Goal: Information Seeking & Learning: Learn about a topic

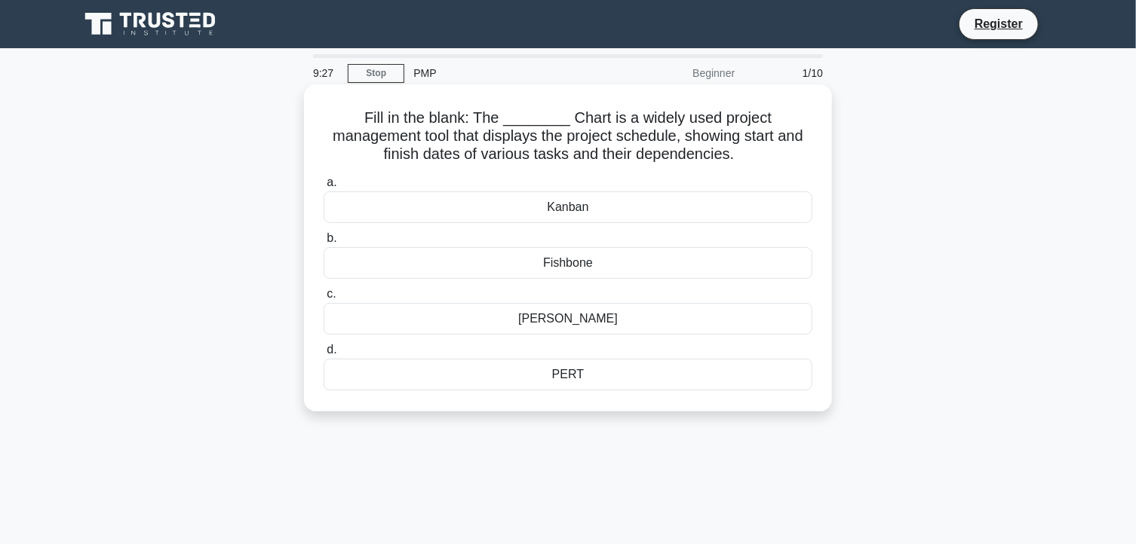
click at [557, 325] on div "[PERSON_NAME]" at bounding box center [568, 319] width 489 height 32
click at [324, 299] on input "[PERSON_NAME]" at bounding box center [324, 295] width 0 height 10
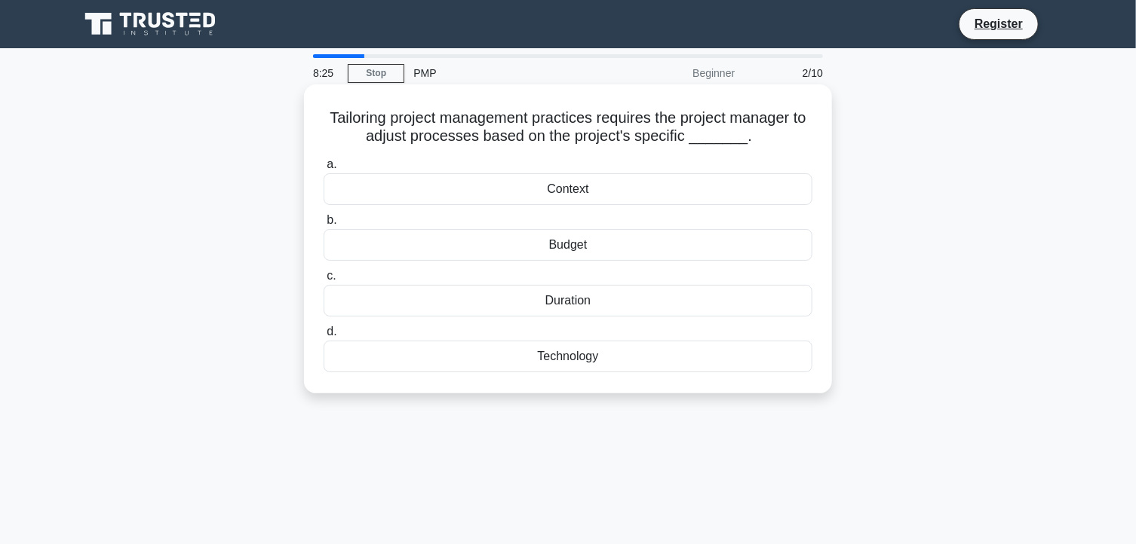
click at [528, 311] on div "Duration" at bounding box center [568, 301] width 489 height 32
click at [324, 281] on input "c. Duration" at bounding box center [324, 276] width 0 height 10
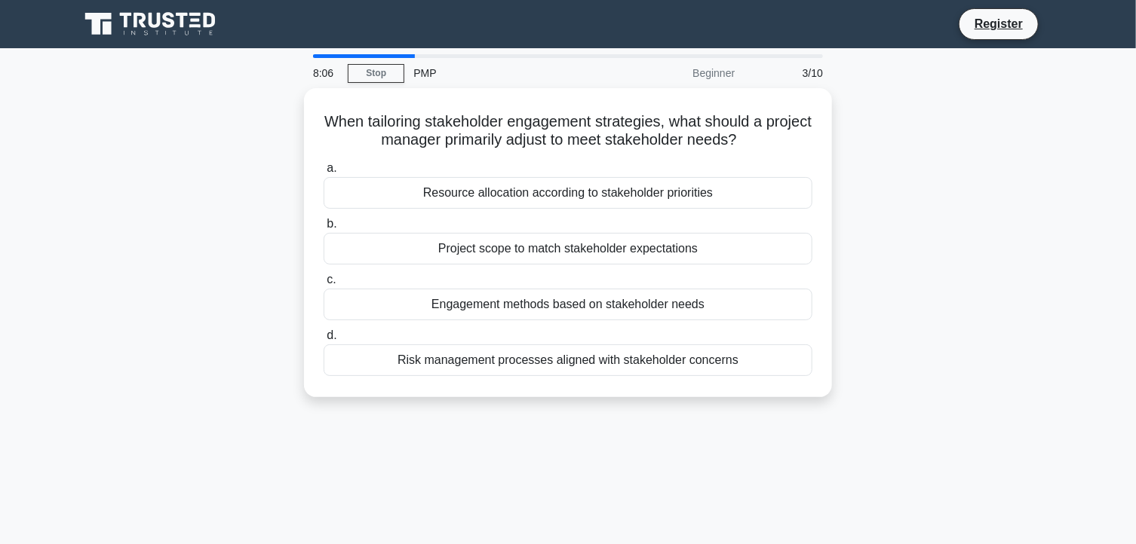
click at [284, 226] on div "When tailoring stakeholder engagement strategies, what should a project manager…" at bounding box center [567, 251] width 995 height 327
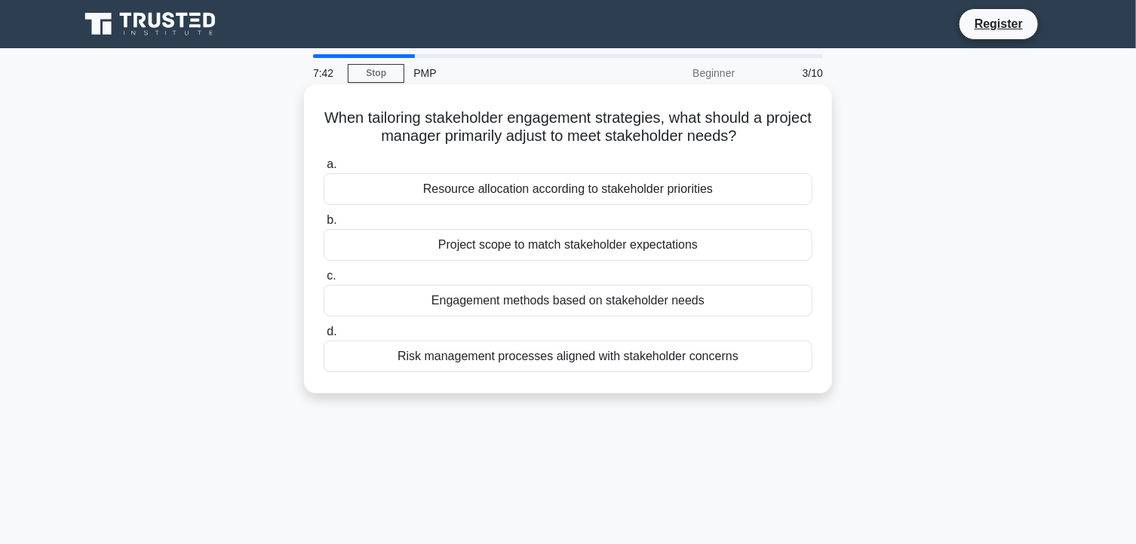
click at [551, 294] on div "Engagement methods based on stakeholder needs" at bounding box center [568, 301] width 489 height 32
click at [324, 281] on input "c. Engagement methods based on stakeholder needs" at bounding box center [324, 276] width 0 height 10
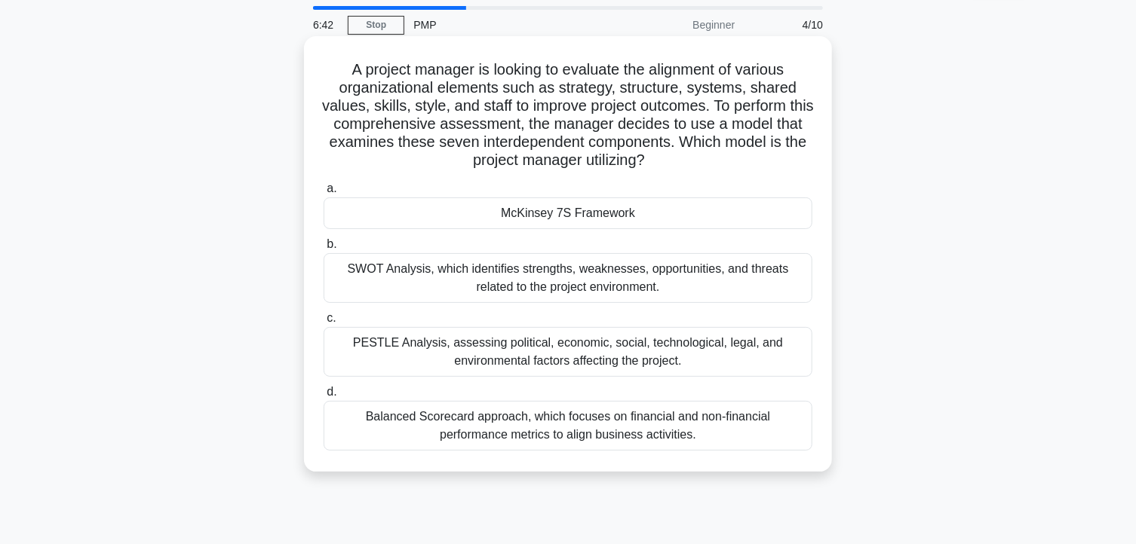
scroll to position [75, 0]
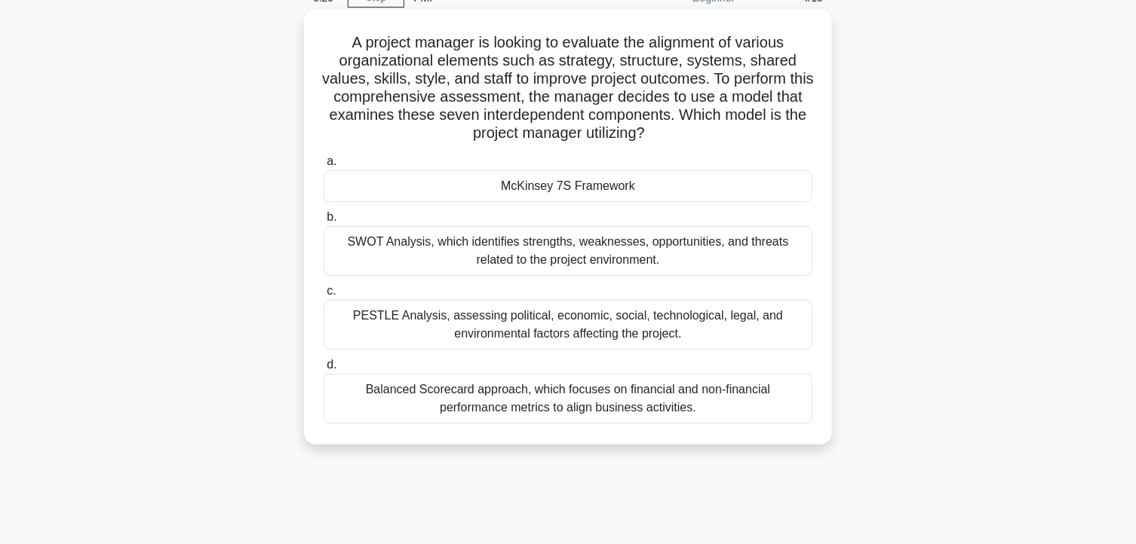
click at [535, 183] on div "McKinsey 7S Framework" at bounding box center [568, 186] width 489 height 32
click at [324, 167] on input "[PERSON_NAME] 7S Framework" at bounding box center [324, 162] width 0 height 10
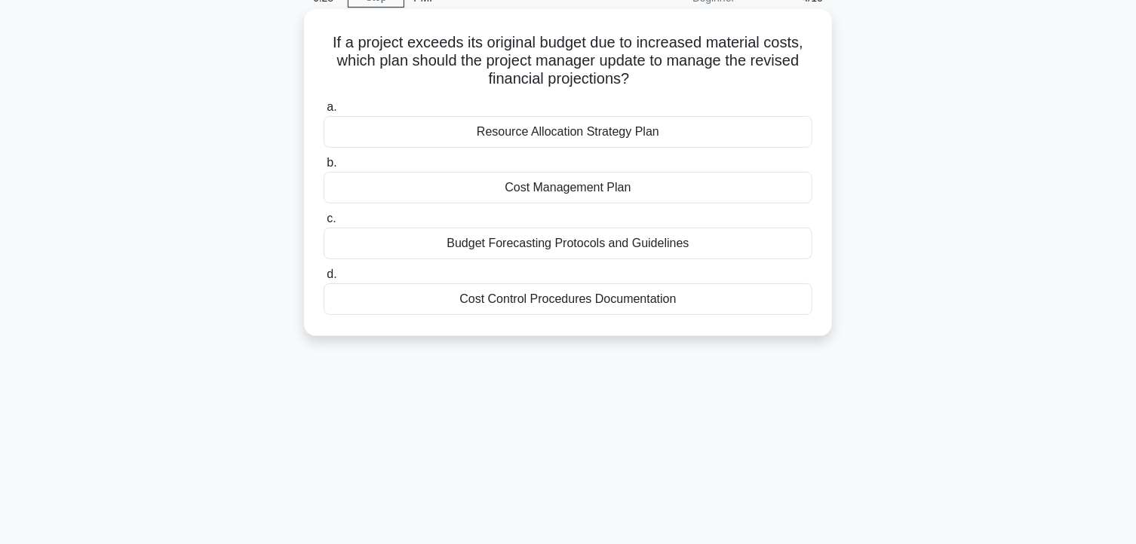
scroll to position [0, 0]
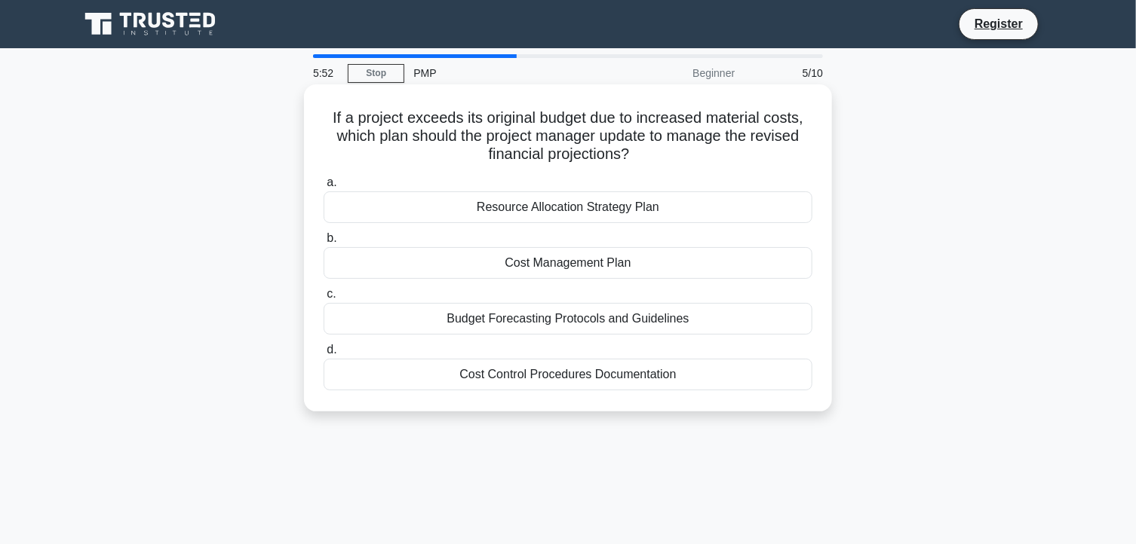
click at [551, 327] on div "Budget Forecasting Protocols and Guidelines" at bounding box center [568, 319] width 489 height 32
click at [324, 299] on input "c. Budget Forecasting Protocols and Guidelines" at bounding box center [324, 295] width 0 height 10
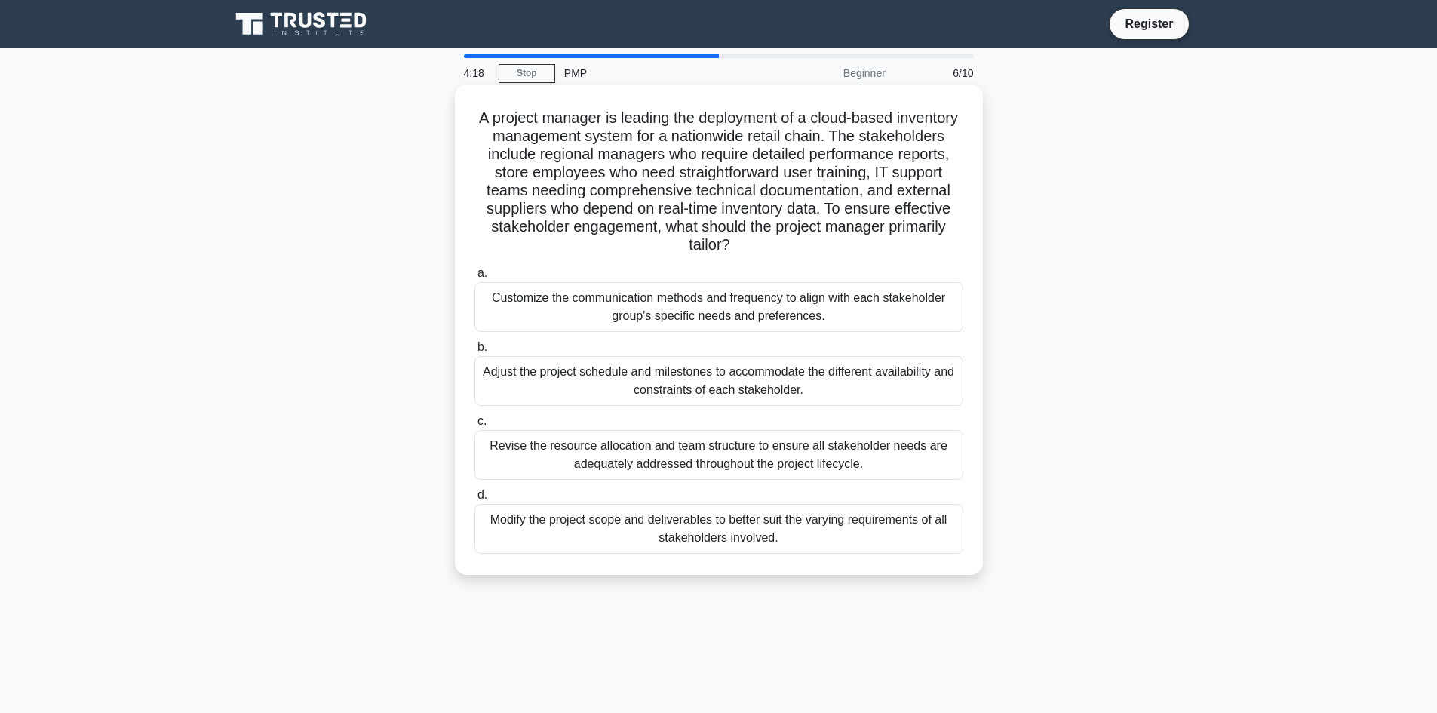
click at [578, 457] on div "Revise the resource allocation and team structure to ensure all stakeholder nee…" at bounding box center [718, 455] width 489 height 50
click at [612, 446] on div "Revise the resource allocation and team structure to ensure all stakeholder nee…" at bounding box center [718, 455] width 489 height 50
click at [474, 426] on input "c. Revise the resource allocation and team structure to ensure all stakeholder …" at bounding box center [474, 421] width 0 height 10
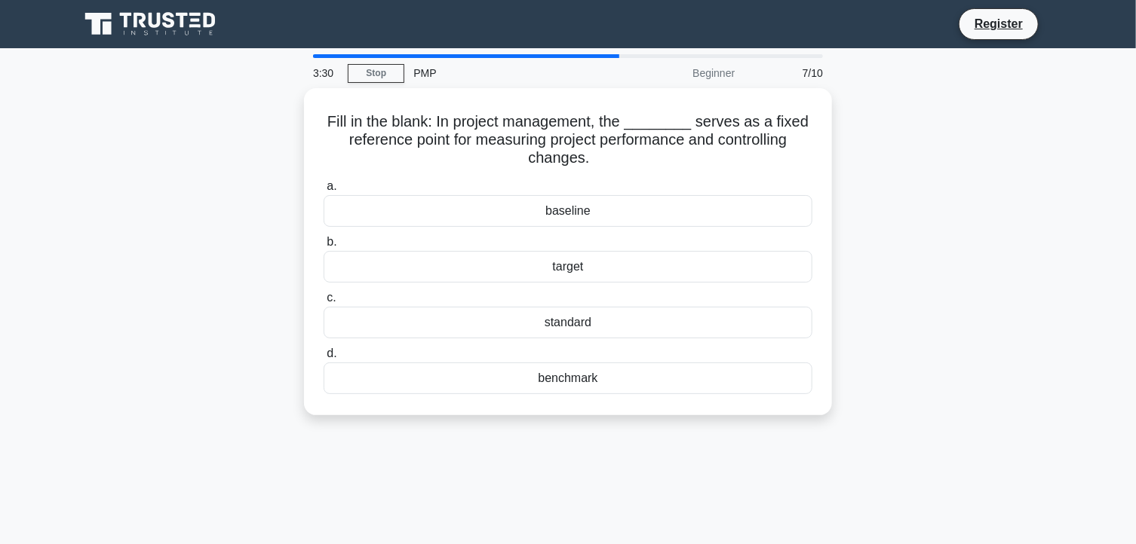
click at [938, 220] on div "Fill in the blank: In project management, the ________ serves as a fixed refere…" at bounding box center [567, 260] width 995 height 345
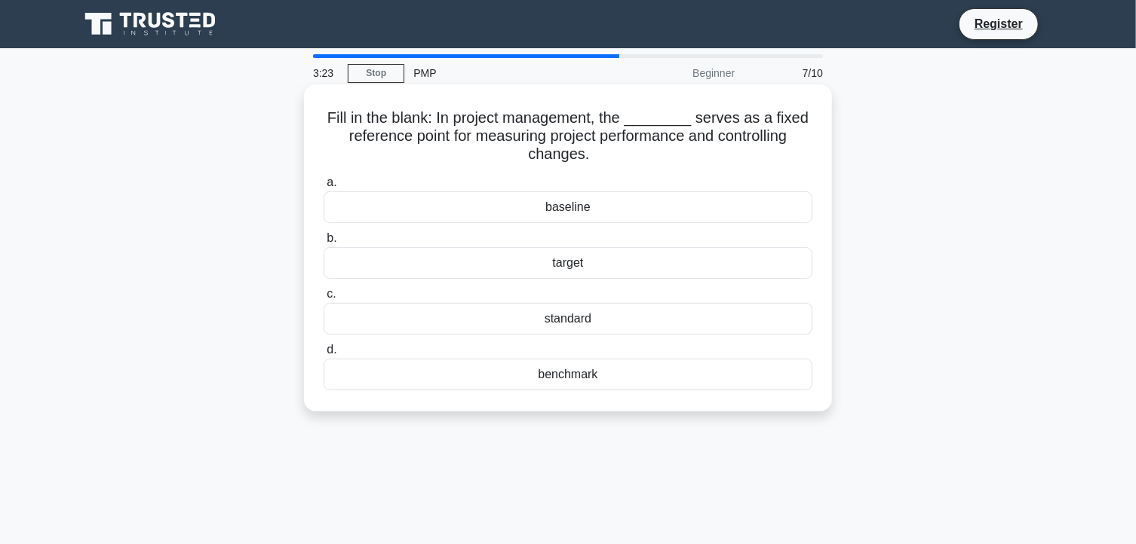
click at [575, 212] on div "baseline" at bounding box center [568, 208] width 489 height 32
click at [324, 188] on input "a. baseline" at bounding box center [324, 183] width 0 height 10
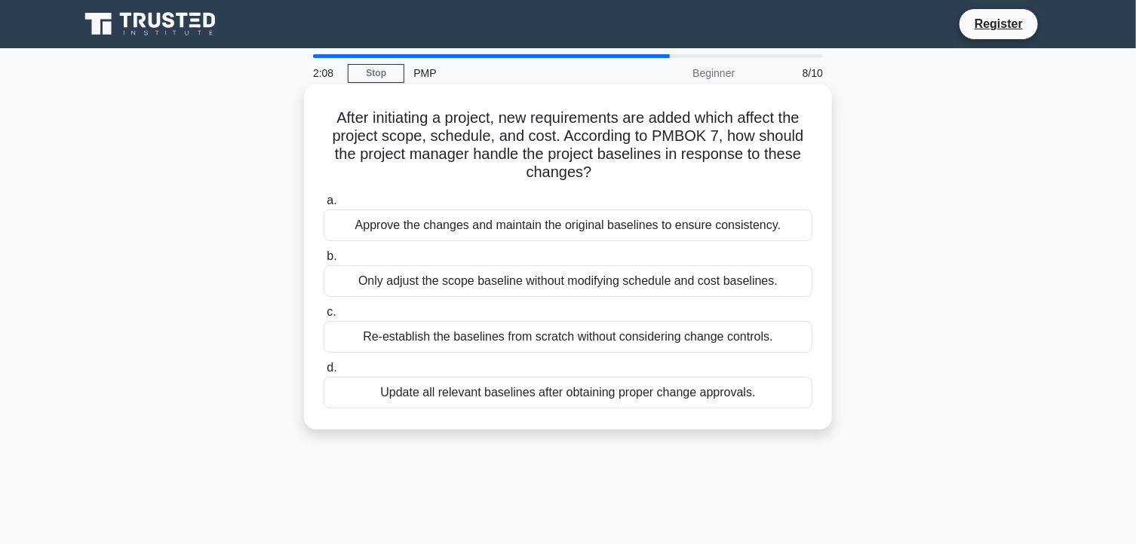
click at [486, 396] on div "Update all relevant baselines after obtaining proper change approvals." at bounding box center [568, 393] width 489 height 32
click at [324, 373] on input "d. Update all relevant baselines after obtaining proper change approvals." at bounding box center [324, 368] width 0 height 10
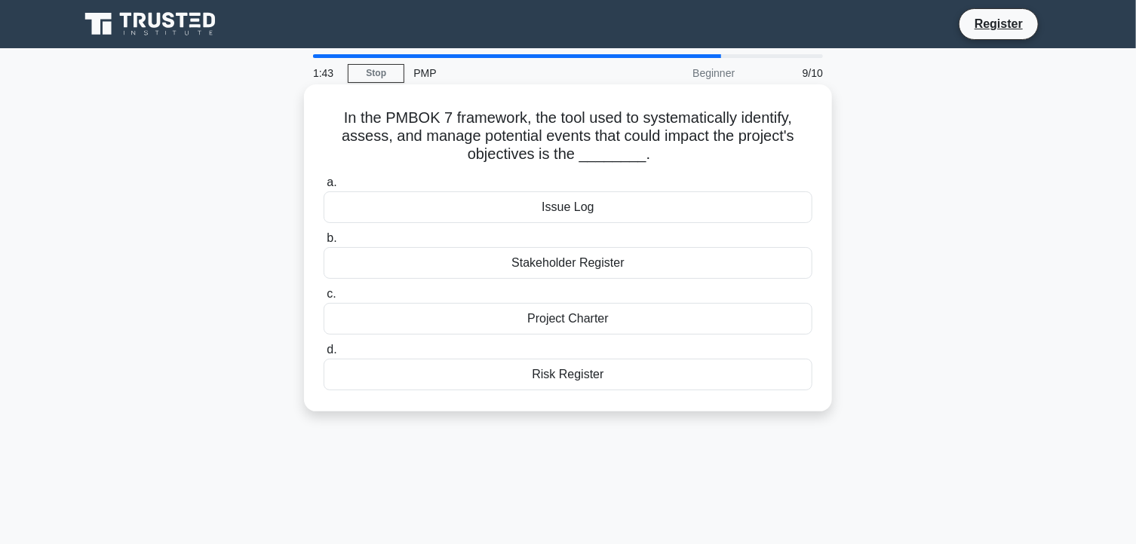
click at [512, 373] on div "Risk Register" at bounding box center [568, 375] width 489 height 32
click at [324, 355] on input "d. Risk Register" at bounding box center [324, 350] width 0 height 10
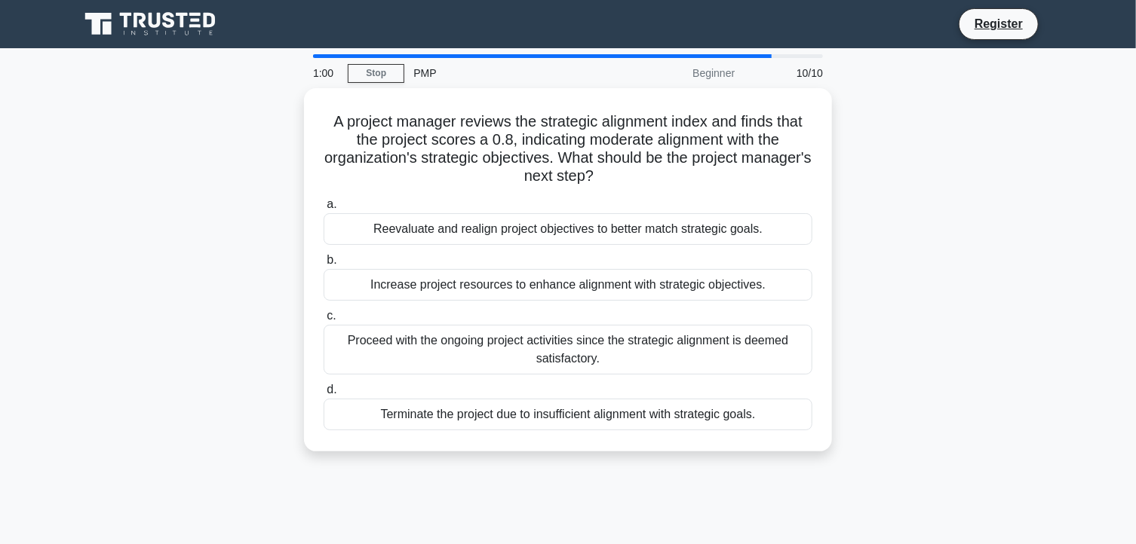
click at [247, 357] on div "A project manager reviews the strategic alignment index and finds that the proj…" at bounding box center [567, 279] width 995 height 382
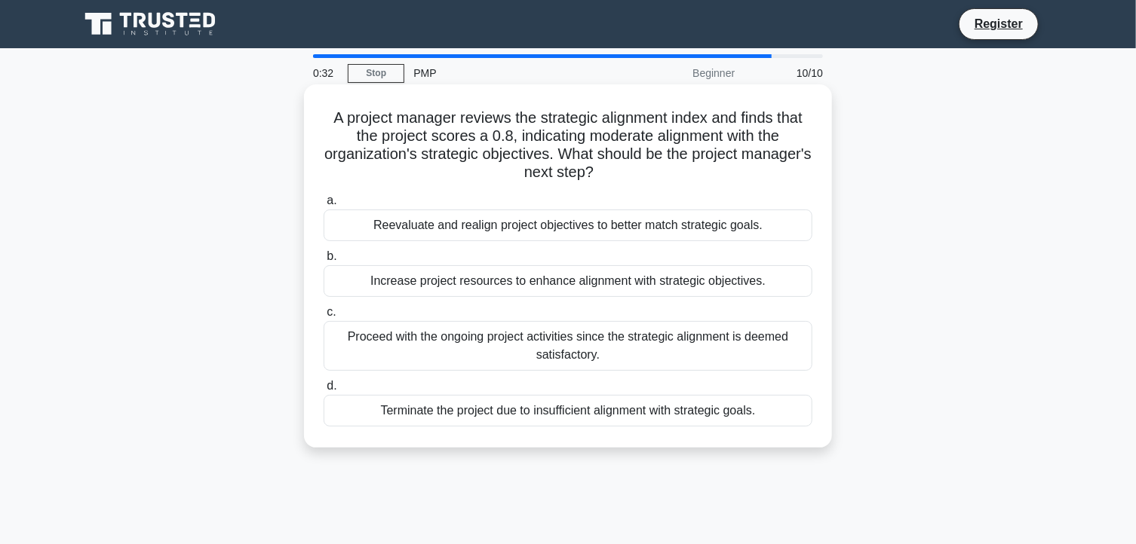
click at [400, 348] on div "Proceed with the ongoing project activities since the strategic alignment is de…" at bounding box center [568, 346] width 489 height 50
click at [324, 317] on input "c. Proceed with the ongoing project activities since the strategic alignment is…" at bounding box center [324, 313] width 0 height 10
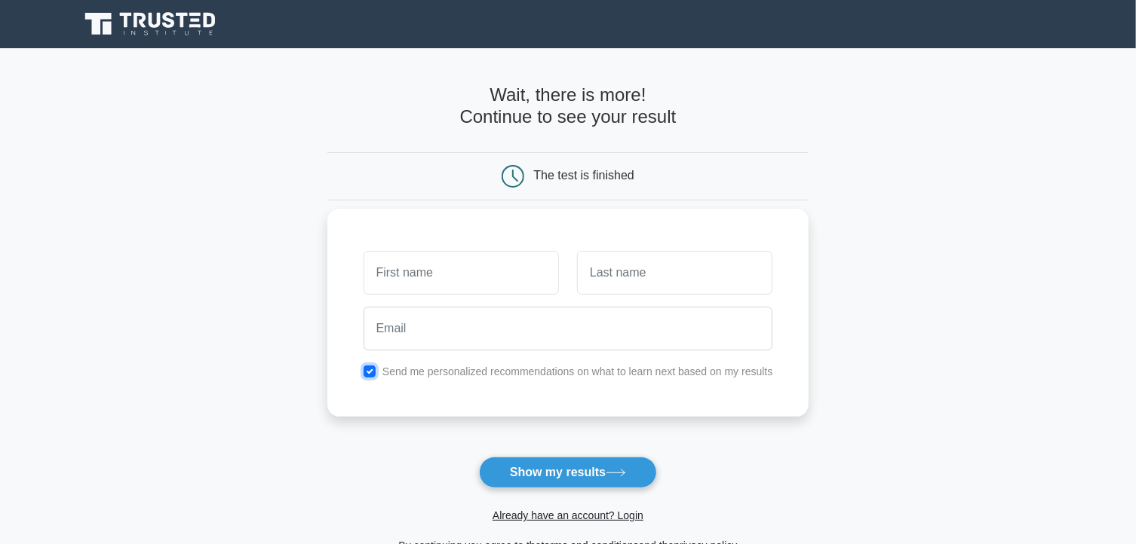
click at [370, 372] on input "checkbox" at bounding box center [369, 372] width 12 height 12
checkbox input "false"
click at [406, 282] on input "text" at bounding box center [460, 273] width 195 height 44
type input "123"
click at [642, 272] on input "text" at bounding box center [674, 273] width 195 height 44
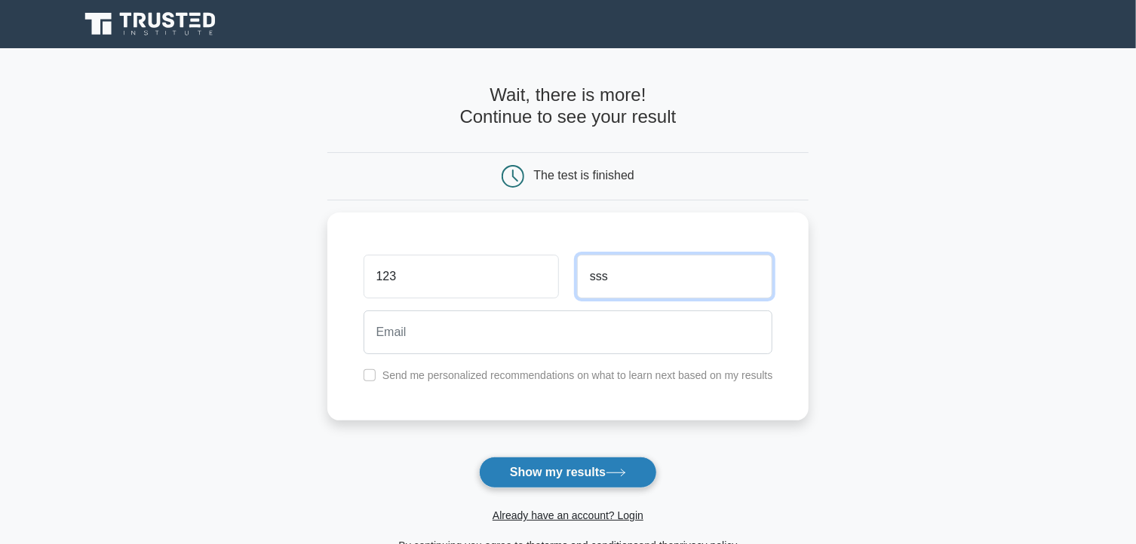
type input "sss"
click at [547, 473] on button "Show my results" at bounding box center [568, 473] width 178 height 32
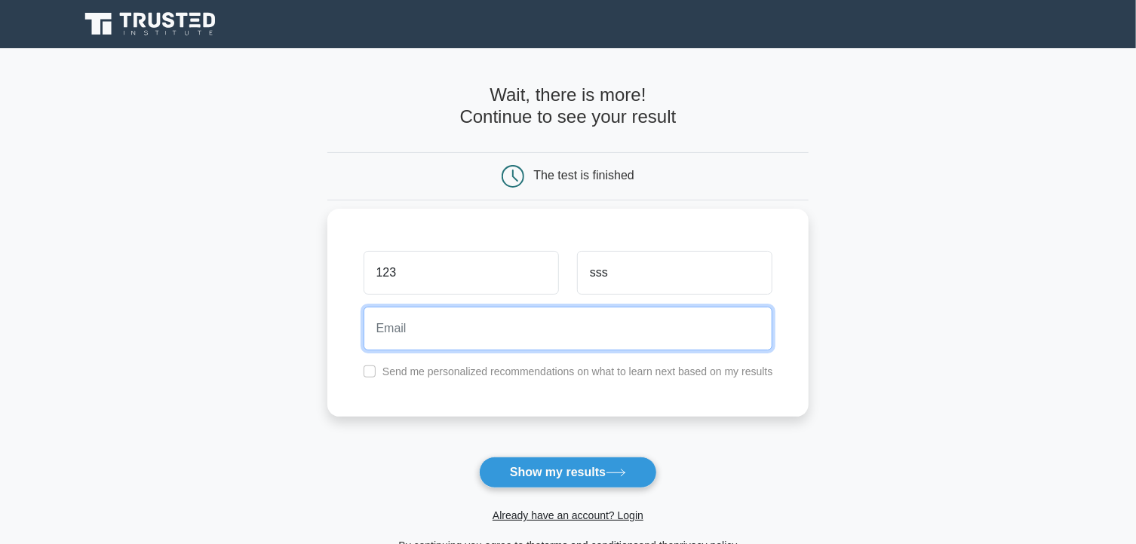
click at [424, 337] on input "email" at bounding box center [567, 329] width 409 height 44
click at [418, 331] on input "tho.ho1@persol.co.jp" at bounding box center [567, 329] width 409 height 44
drag, startPoint x: 514, startPoint y: 330, endPoint x: 459, endPoint y: 341, distance: 56.9
click at [459, 341] on input "tho.ho112@persol.co.jp" at bounding box center [567, 329] width 409 height 44
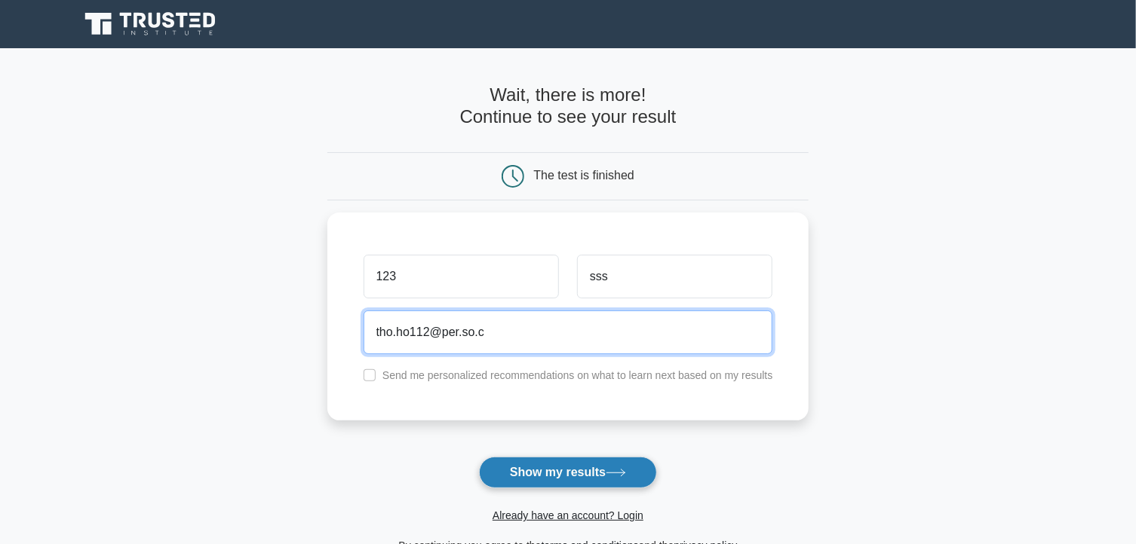
type input "tho.ho112@per.so.c"
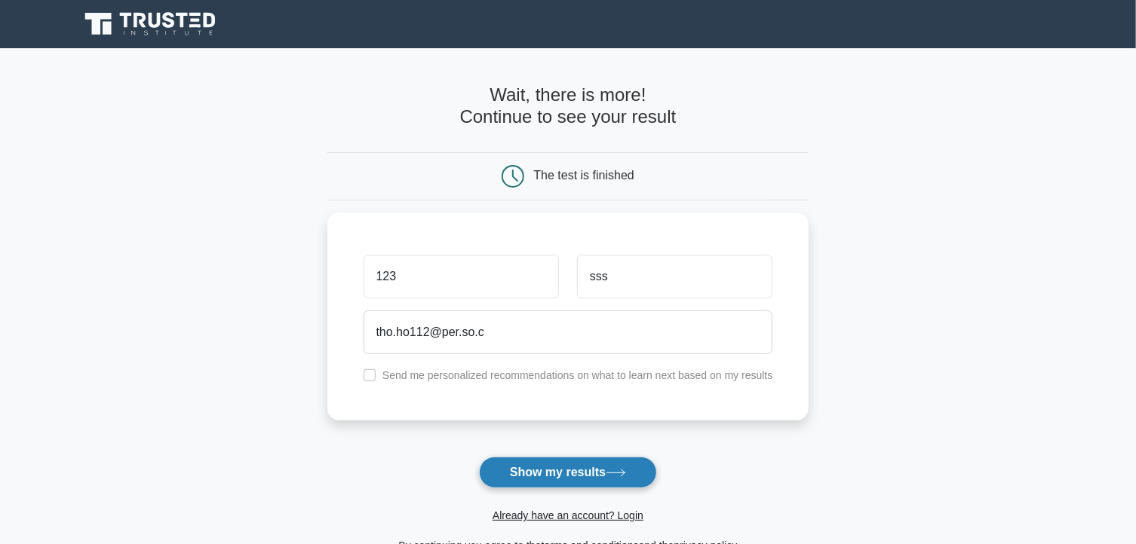
click at [565, 467] on button "Show my results" at bounding box center [568, 473] width 178 height 32
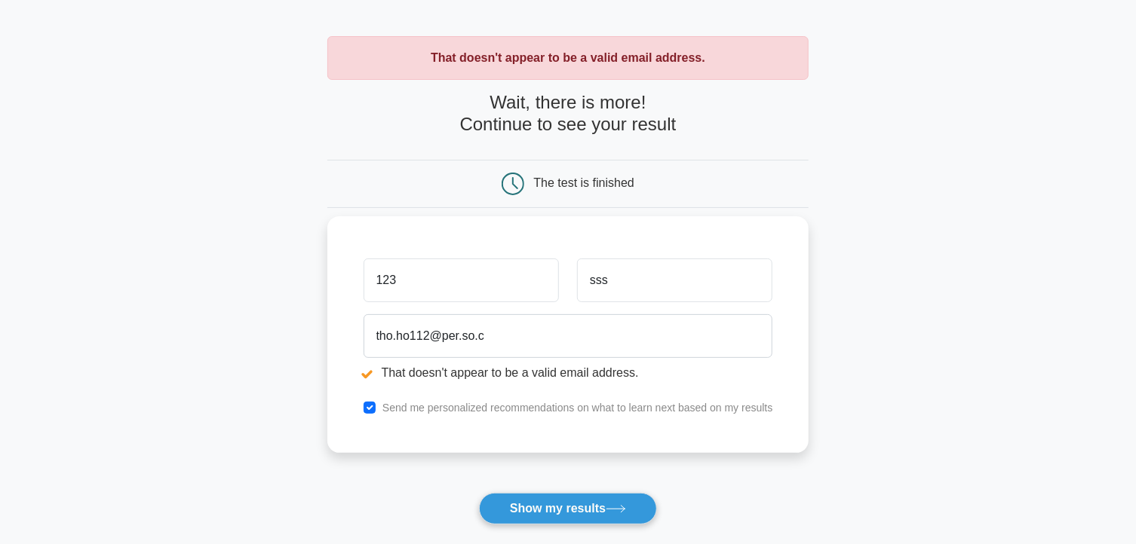
scroll to position [75, 0]
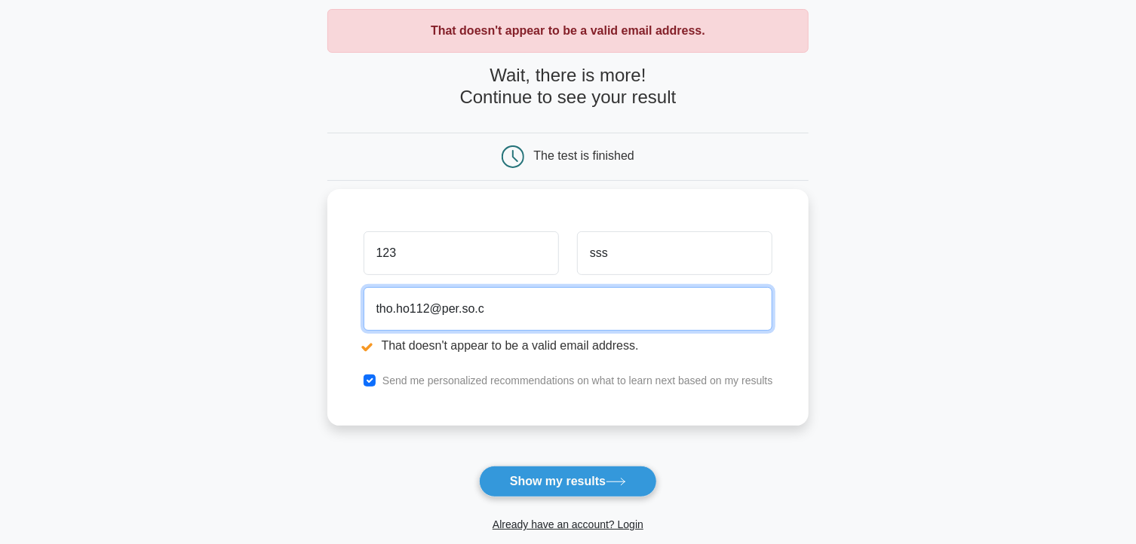
drag, startPoint x: 495, startPoint y: 314, endPoint x: 463, endPoint y: 317, distance: 31.8
click at [463, 317] on input "tho.ho112@per.so.c" at bounding box center [567, 309] width 409 height 44
type input "tho.ho112@per.com"
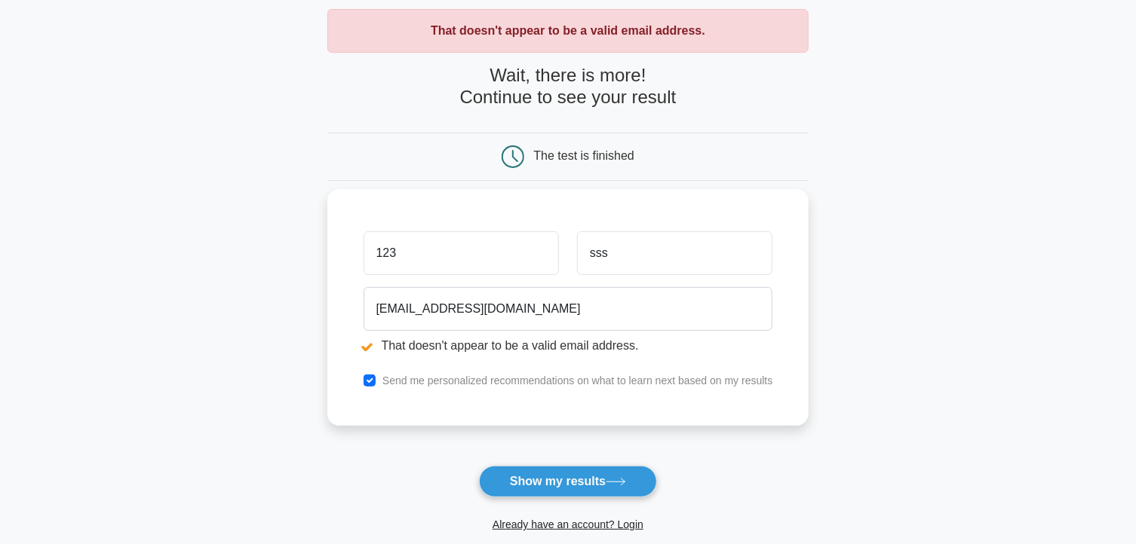
click at [416, 381] on label "Send me personalized recommendations on what to learn next based on my results" at bounding box center [577, 381] width 391 height 12
click at [369, 381] on input "checkbox" at bounding box center [369, 381] width 12 height 12
checkbox input "false"
drag, startPoint x: 499, startPoint y: 475, endPoint x: 488, endPoint y: 455, distance: 22.6
click at [500, 475] on button "Show my results" at bounding box center [568, 482] width 178 height 32
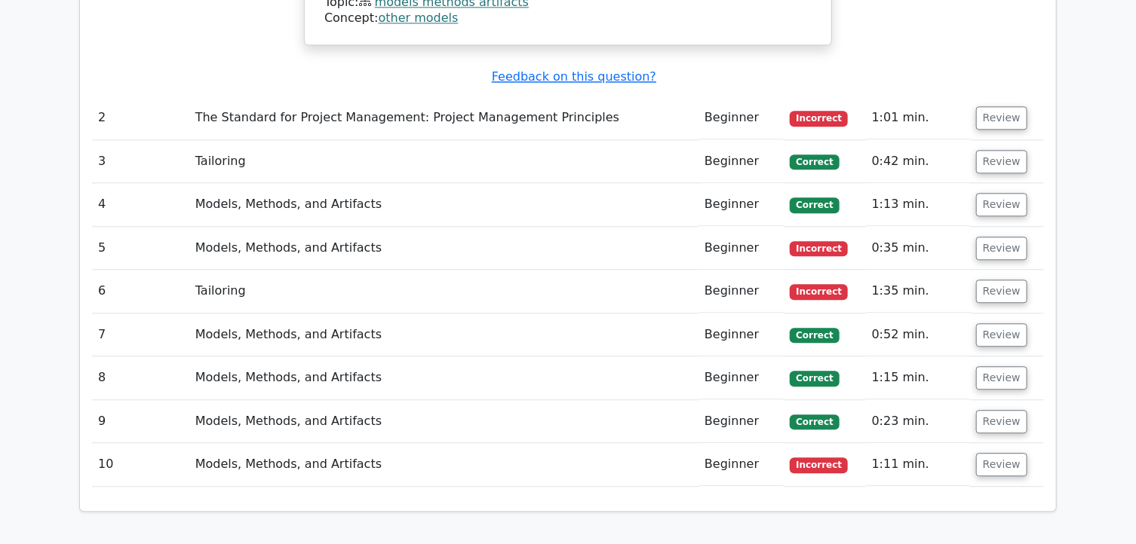
scroll to position [1659, 0]
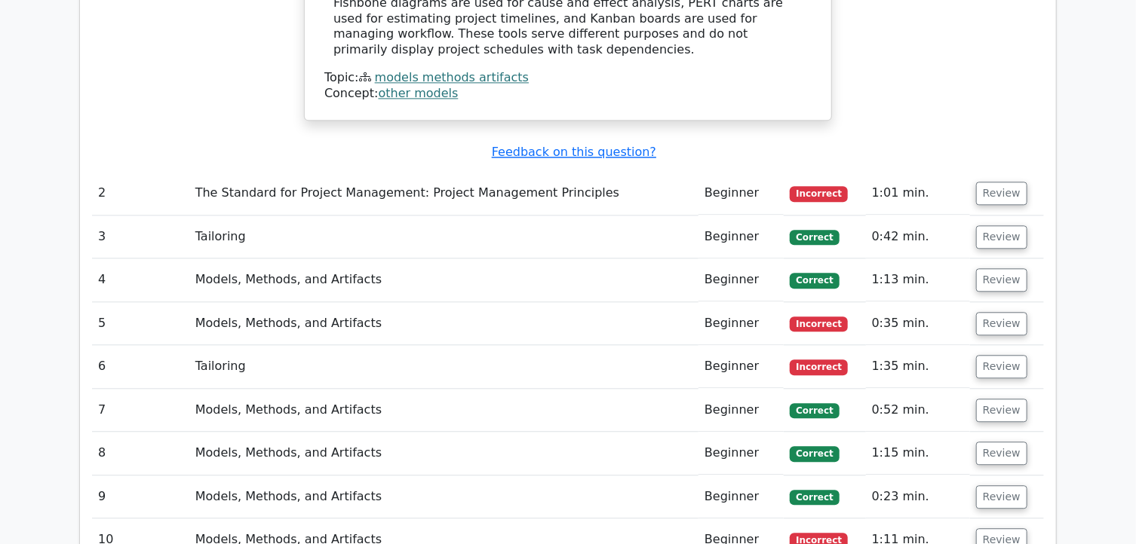
click at [549, 172] on td "The Standard for Project Management: Project Management Principles" at bounding box center [443, 193] width 509 height 43
click at [996, 182] on button "Review" at bounding box center [1001, 193] width 51 height 23
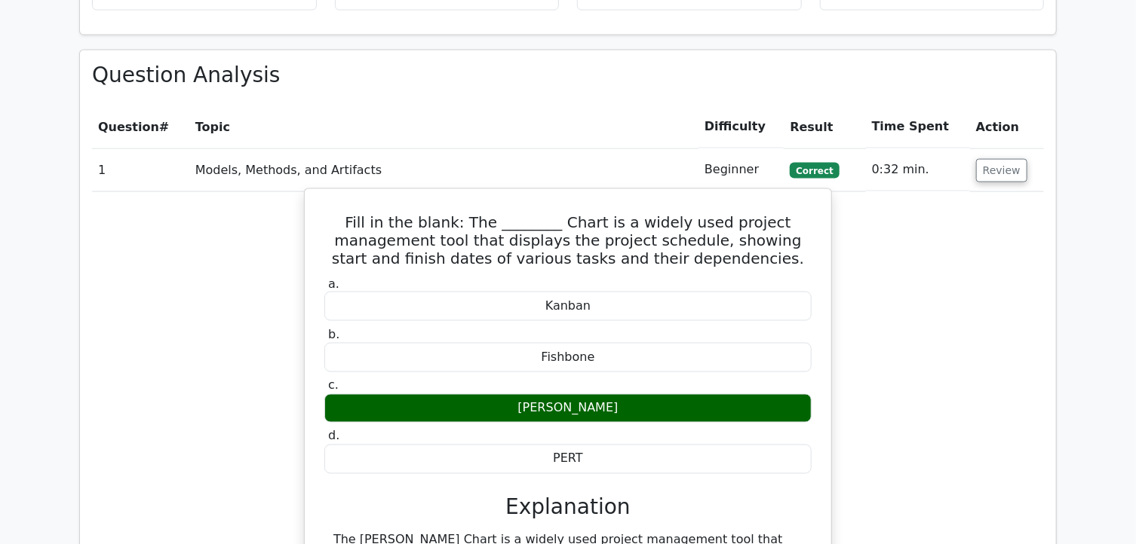
scroll to position [1131, 0]
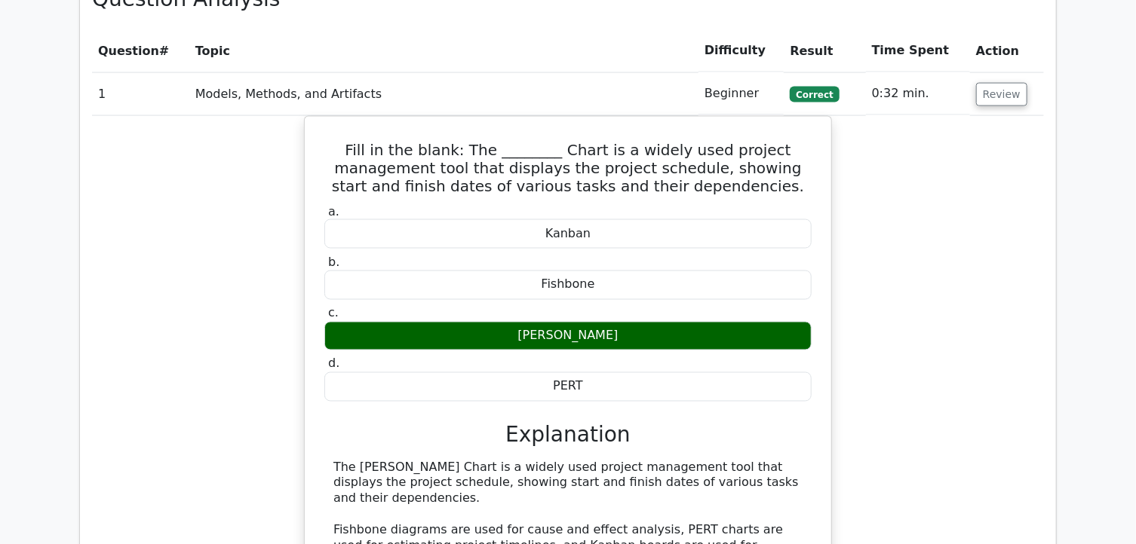
click at [244, 248] on div "Fill in the blank: The ________ Chart is a widely used project management tool …" at bounding box center [568, 391] width 952 height 551
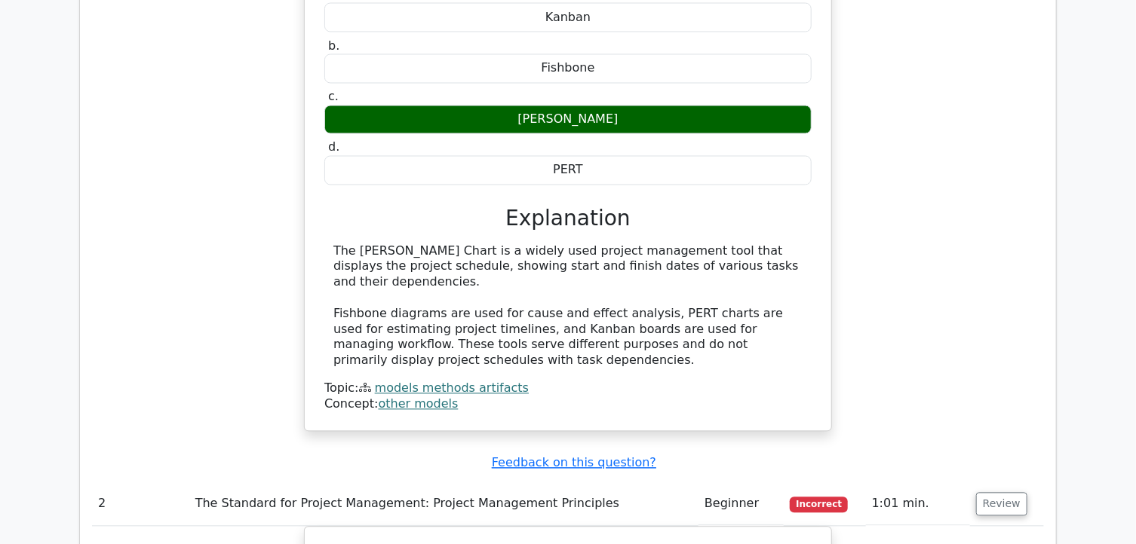
scroll to position [1357, 0]
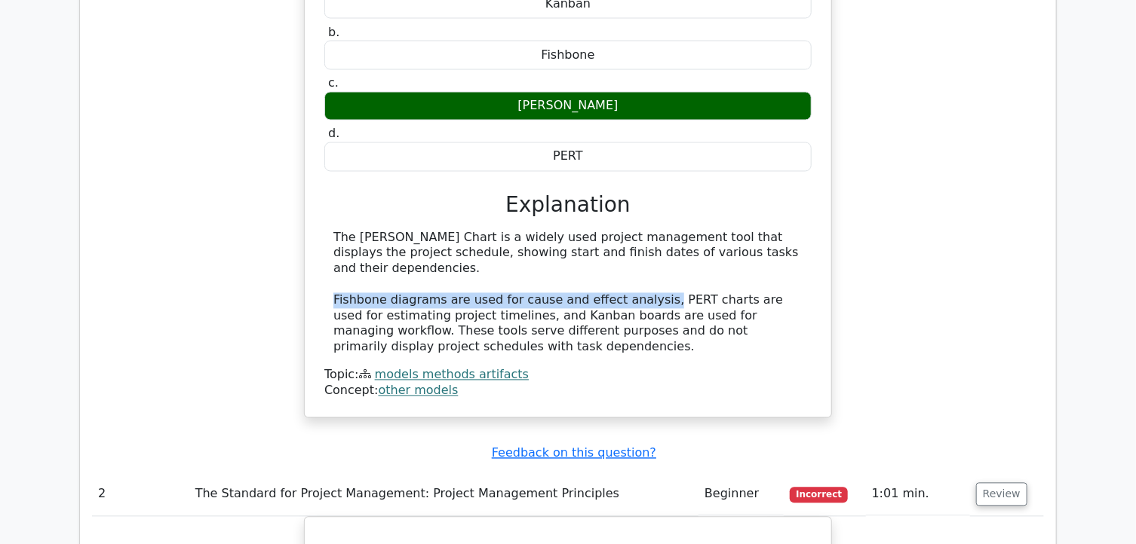
drag, startPoint x: 329, startPoint y: 225, endPoint x: 639, endPoint y: 235, distance: 310.1
click at [639, 235] on div "The Gantt Chart is a widely used project management tool that displays the proj…" at bounding box center [567, 293] width 487 height 125
copy div "Fishbone diagrams are used for cause and effect analysis,"
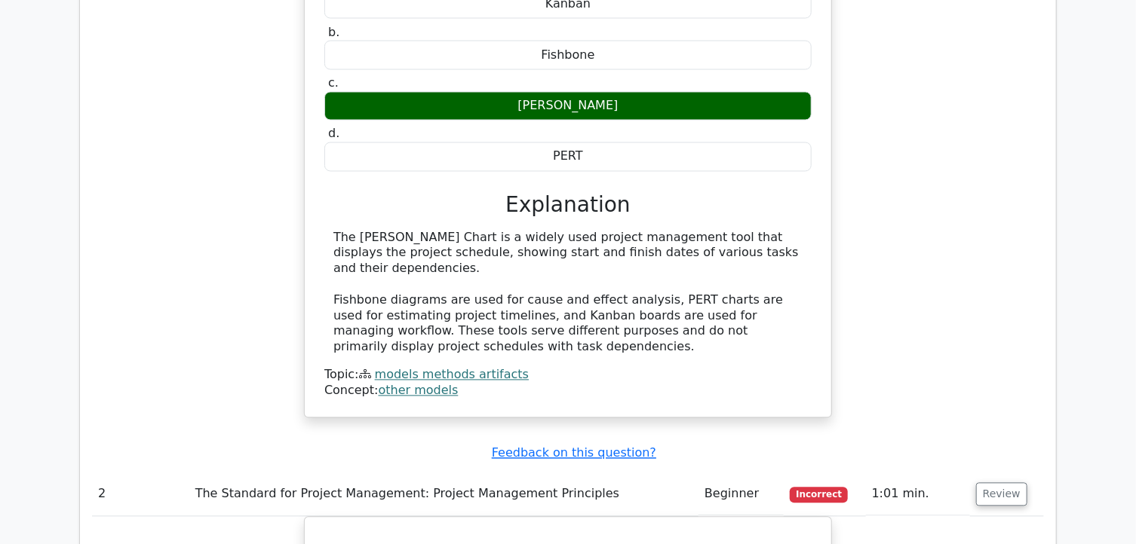
click at [685, 233] on div "The Gantt Chart is a widely used project management tool that displays the proj…" at bounding box center [567, 293] width 469 height 125
drag, startPoint x: 639, startPoint y: 225, endPoint x: 481, endPoint y: 238, distance: 158.2
click at [481, 238] on div "The Gantt Chart is a widely used project management tool that displays the proj…" at bounding box center [567, 293] width 469 height 125
copy div "PERT charts are used for estimating project timelines"
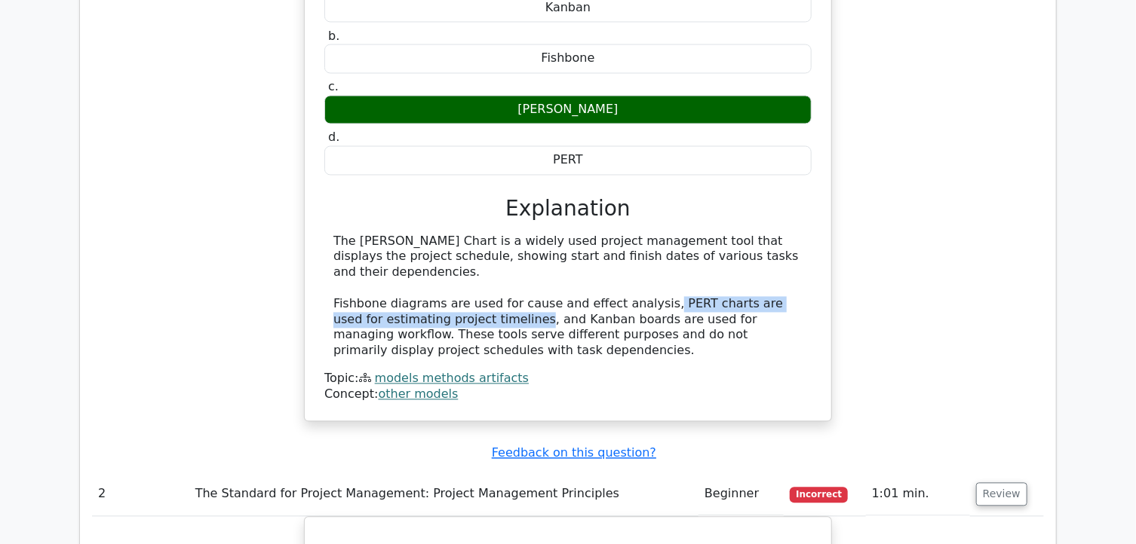
click at [923, 233] on div "Fill in the blank: The ________ Chart is a widely used project management tool …" at bounding box center [568, 165] width 952 height 551
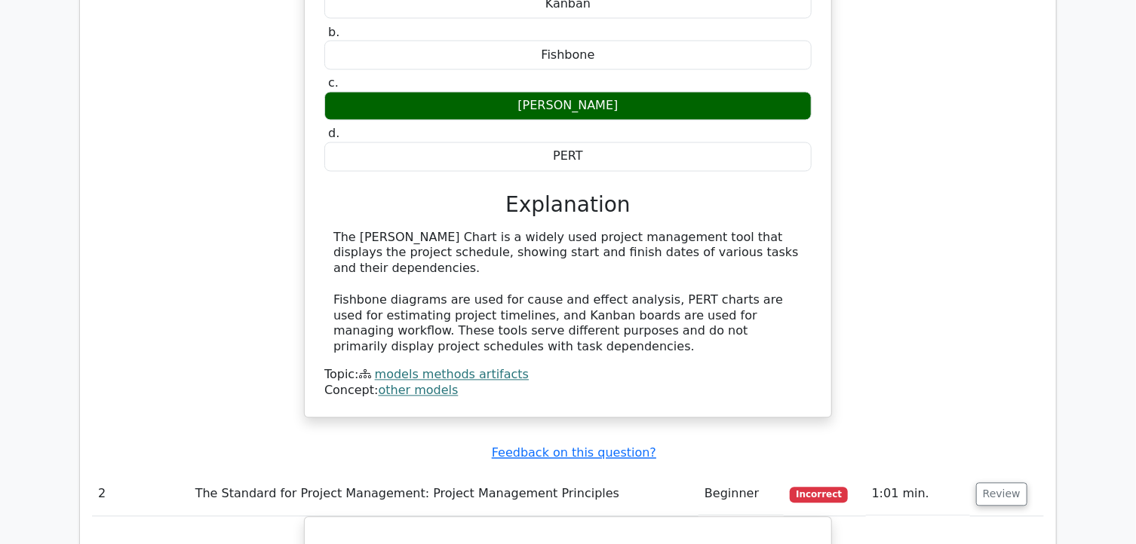
click at [553, 245] on div "The Gantt Chart is a widely used project management tool that displays the proj…" at bounding box center [567, 293] width 469 height 125
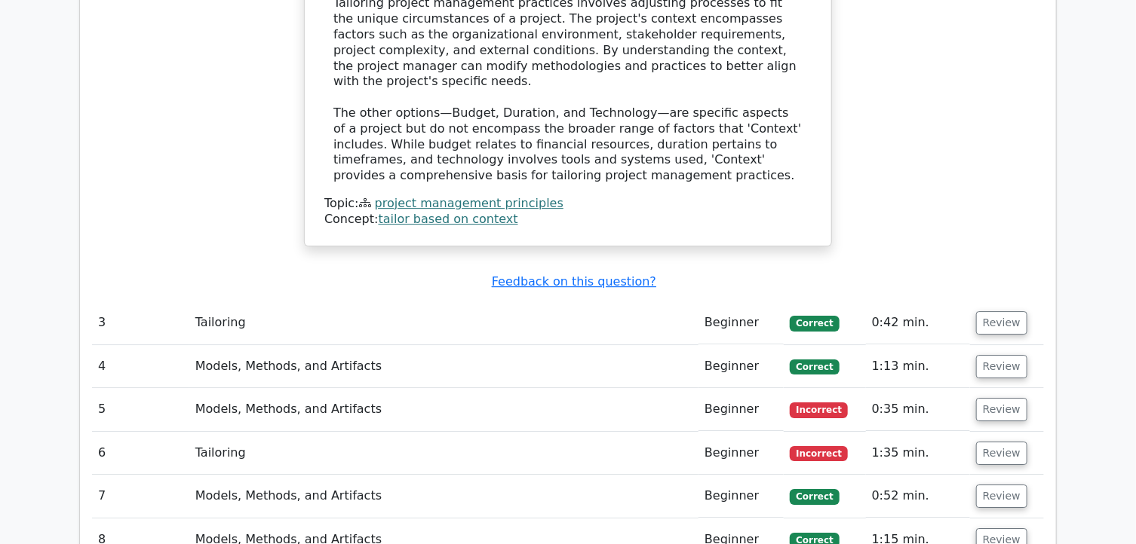
scroll to position [2262, 0]
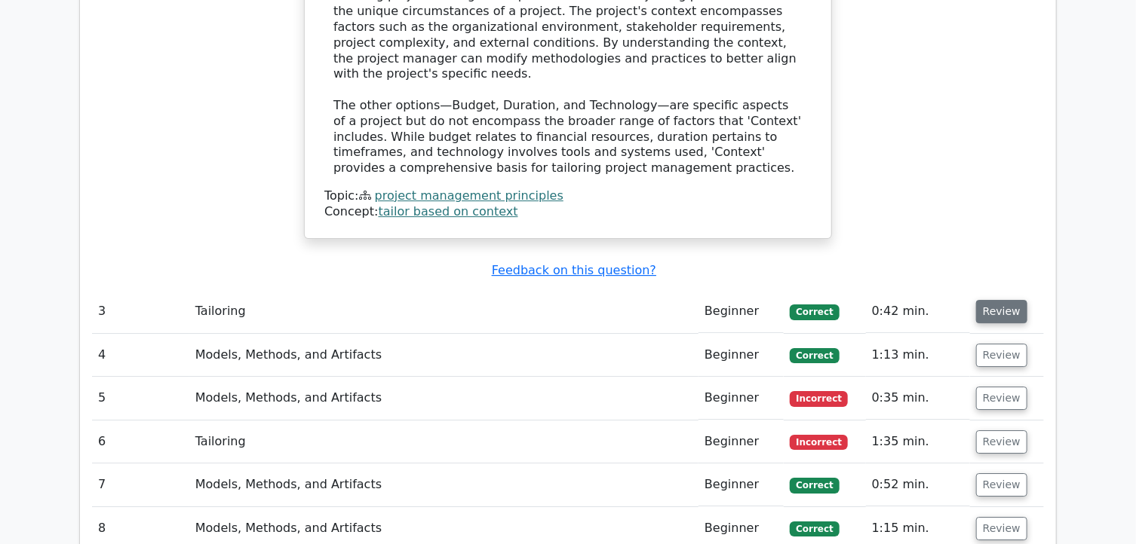
click at [998, 300] on button "Review" at bounding box center [1001, 311] width 51 height 23
click at [992, 300] on button "Review" at bounding box center [1001, 311] width 51 height 23
click at [989, 300] on button "Review" at bounding box center [1001, 311] width 51 height 23
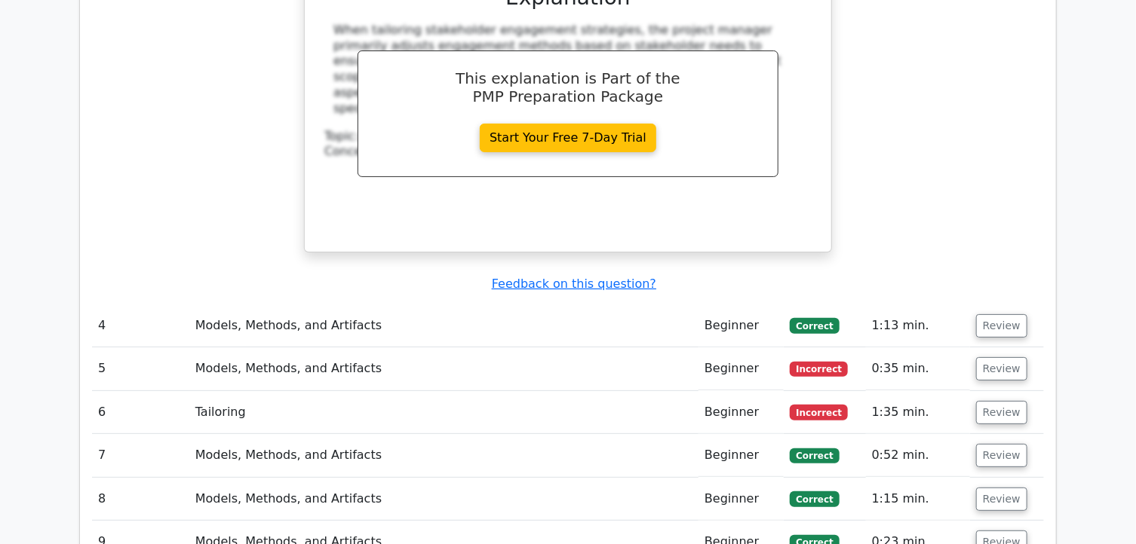
scroll to position [2866, 0]
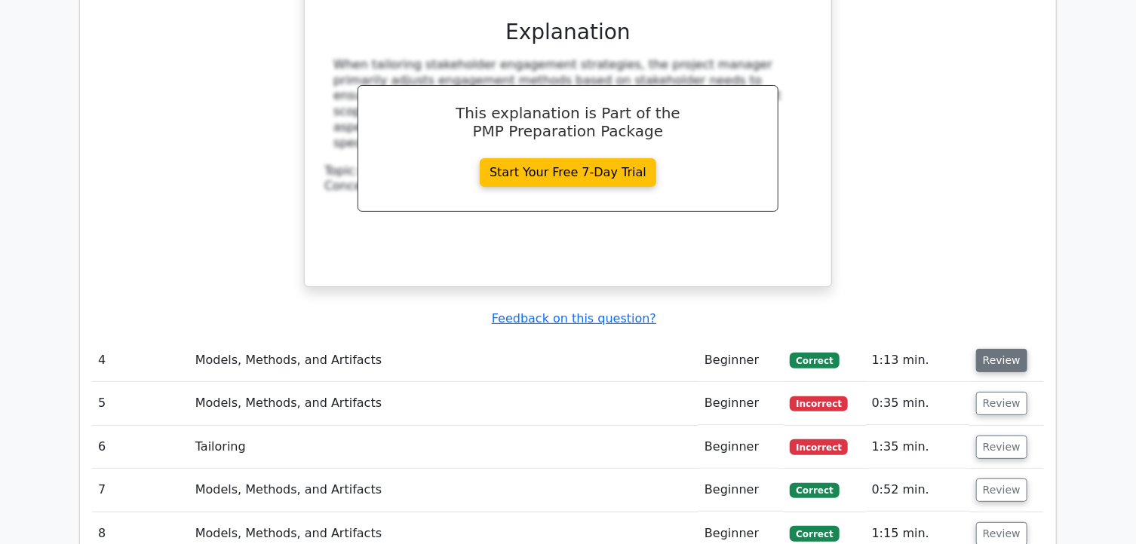
click at [1002, 349] on button "Review" at bounding box center [1001, 360] width 51 height 23
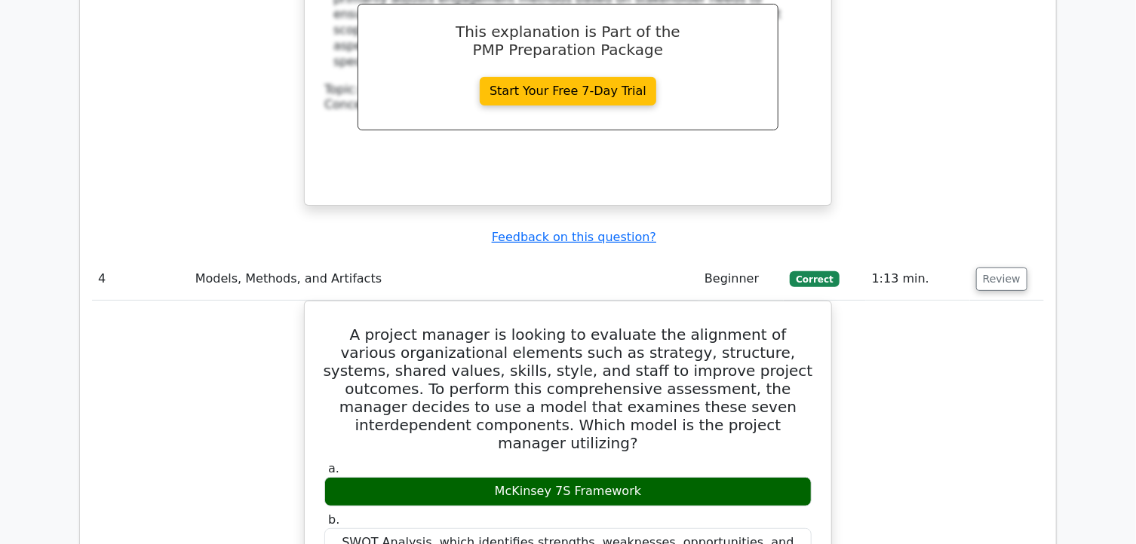
scroll to position [3016, 0]
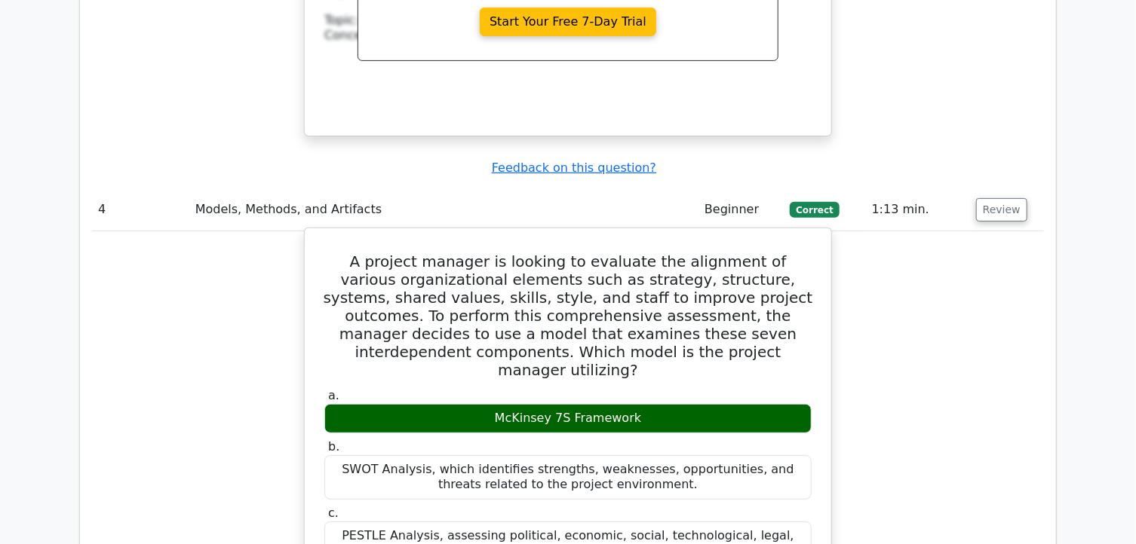
drag, startPoint x: 661, startPoint y: 286, endPoint x: 492, endPoint y: 299, distance: 169.5
click at [492, 404] on div "McKinsey 7S Framework" at bounding box center [567, 418] width 487 height 29
copy div "McKinsey 7S Framework"
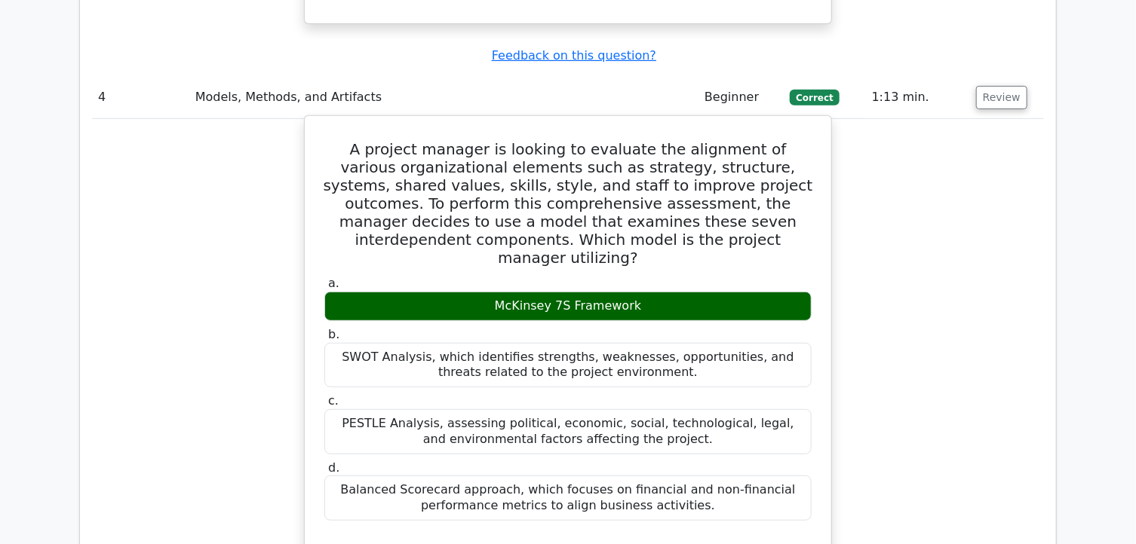
scroll to position [3167, 0]
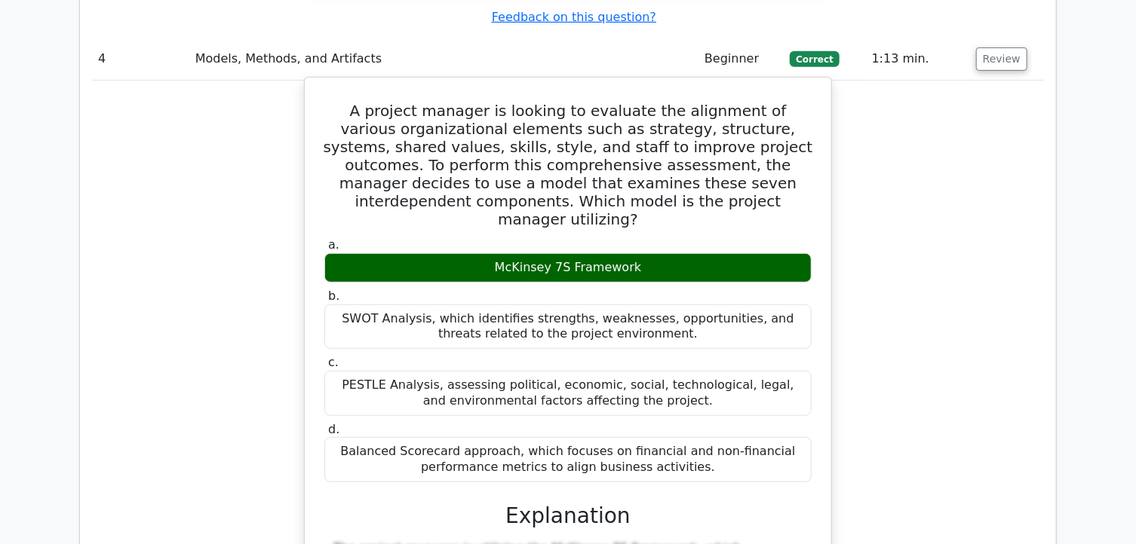
click at [359, 371] on div "PESTLE Analysis, assessing political, economic, social, technological, legal, a…" at bounding box center [567, 393] width 487 height 45
drag, startPoint x: 333, startPoint y: 188, endPoint x: 416, endPoint y: 194, distance: 83.9
click at [418, 305] on div "SWOT Analysis, which identifies strengths, weaknesses, opportunities, and threa…" at bounding box center [567, 327] width 487 height 45
copy div "SWOT Analysis,"
click at [363, 371] on div "PESTLE Analysis, assessing political, economic, social, technological, legal, a…" at bounding box center [567, 393] width 487 height 45
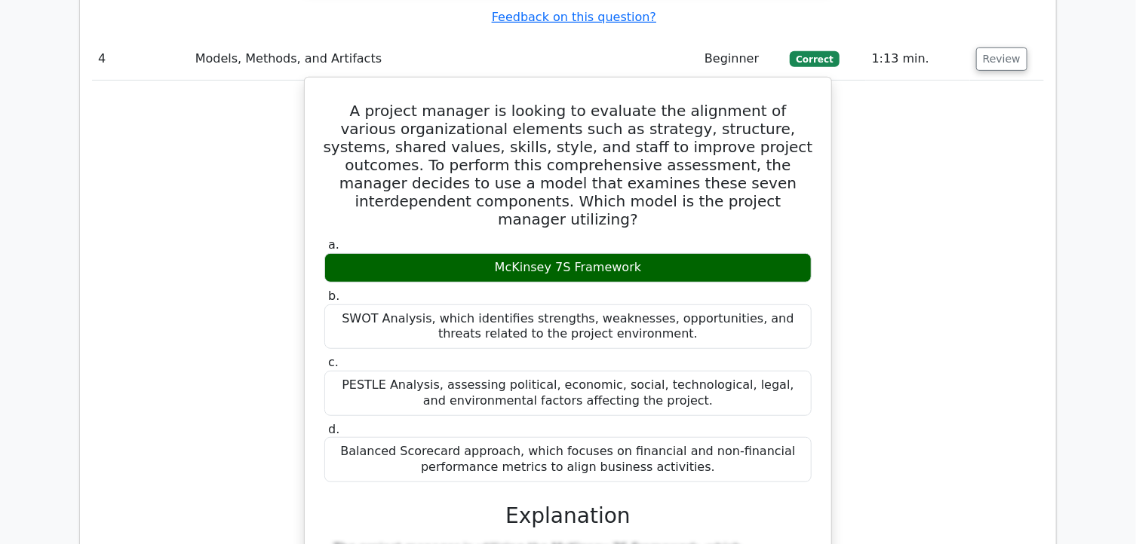
click at [363, 371] on div "PESTLE Analysis, assessing political, economic, social, technological, legal, a…" at bounding box center [567, 393] width 487 height 45
click at [379, 371] on div "PESTLE Analysis, assessing political, economic, social, technological, legal, a…" at bounding box center [567, 393] width 487 height 45
drag, startPoint x: 376, startPoint y: 256, endPoint x: 444, endPoint y: 256, distance: 68.6
click at [444, 371] on div "PESTLE Analysis, assessing political, economic, social, technological, legal, a…" at bounding box center [567, 393] width 487 height 45
copy div "PESTLE Analysis"
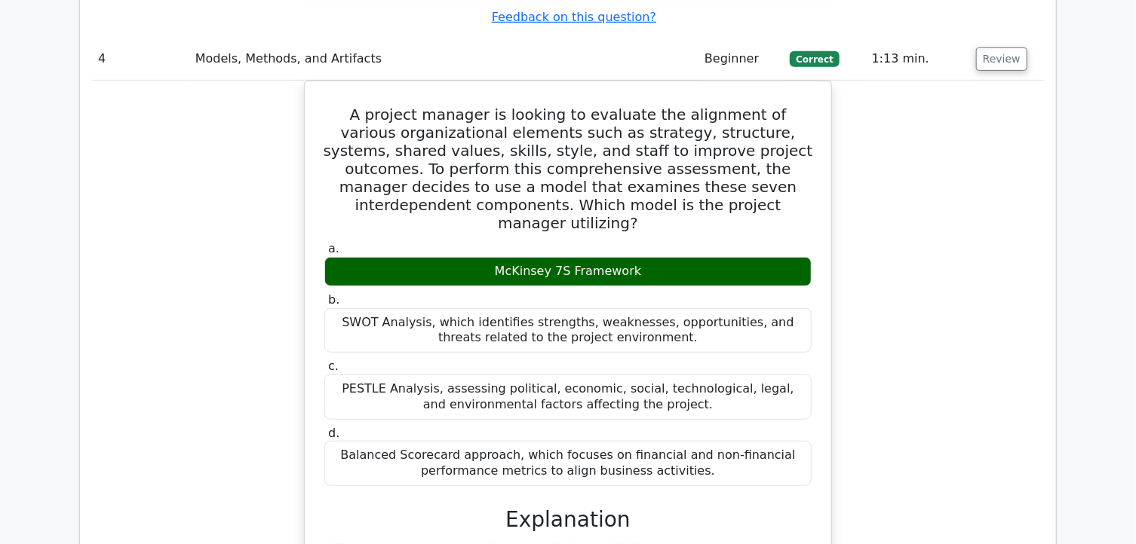
click at [194, 215] on div "A project manager is looking to evaluate the alignment of various organizationa…" at bounding box center [568, 437] width 952 height 712
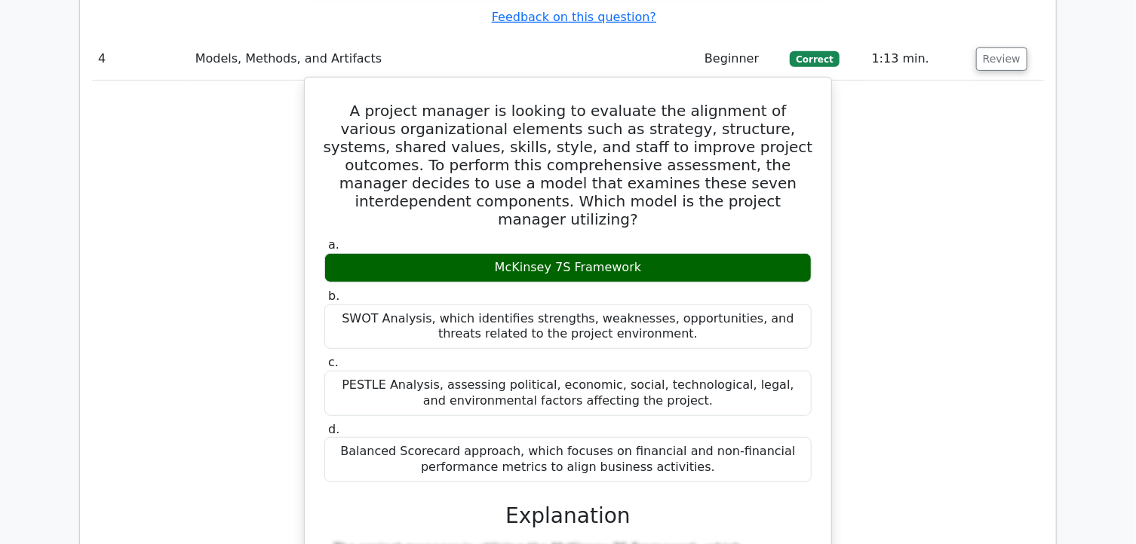
drag, startPoint x: 330, startPoint y: 320, endPoint x: 490, endPoint y: 324, distance: 159.9
click at [490, 437] on div "Balanced Scorecard approach, which focuses on financial and non-financial perfo…" at bounding box center [567, 459] width 487 height 45
copy div "Balanced Scorecard approach"
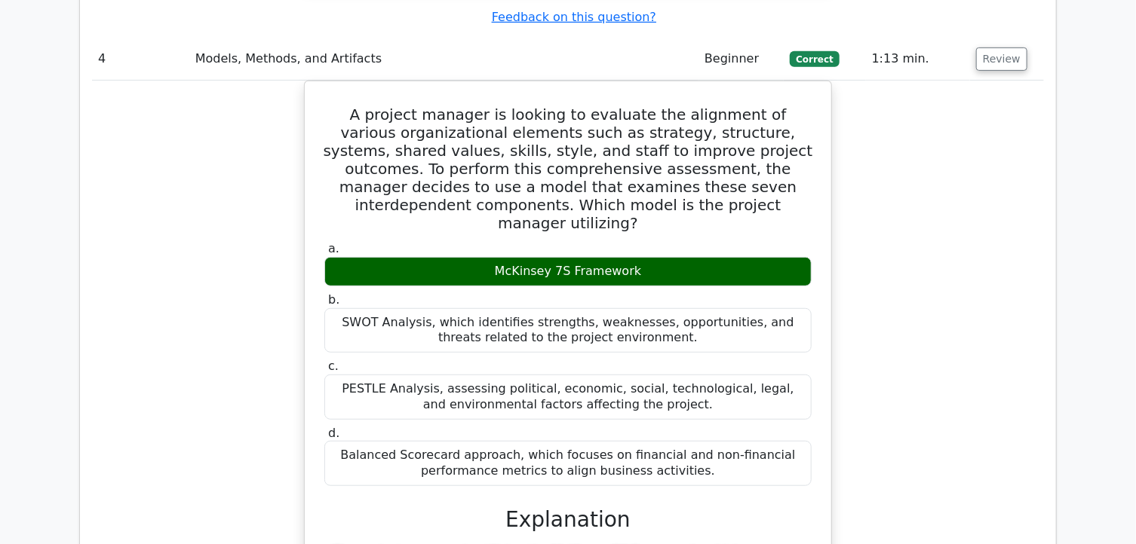
click at [910, 284] on div "A project manager is looking to evaluate the alignment of various organizationa…" at bounding box center [568, 437] width 952 height 712
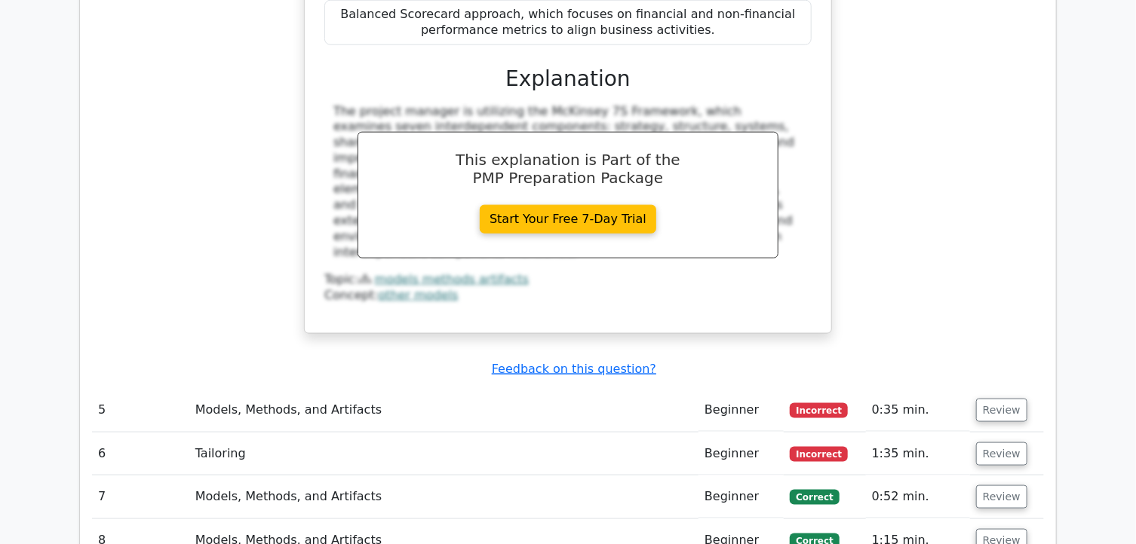
scroll to position [3620, 0]
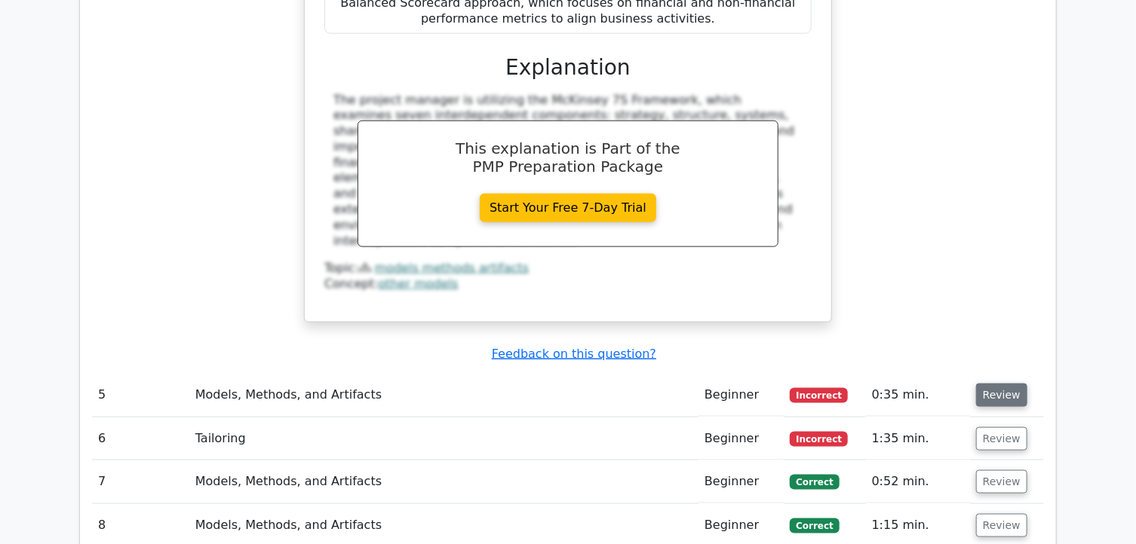
click at [995, 384] on button "Review" at bounding box center [1001, 395] width 51 height 23
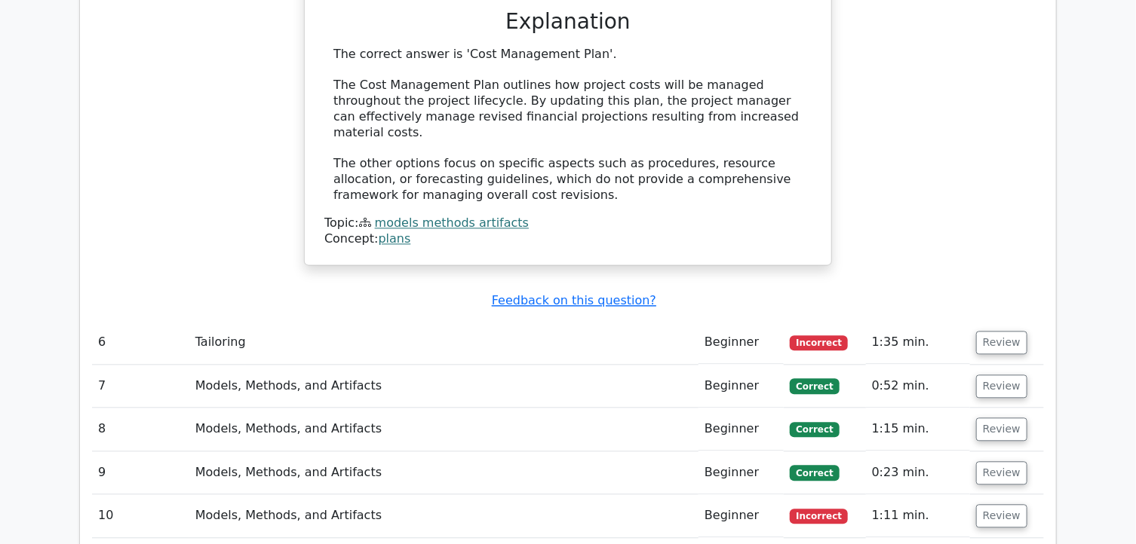
scroll to position [4374, 0]
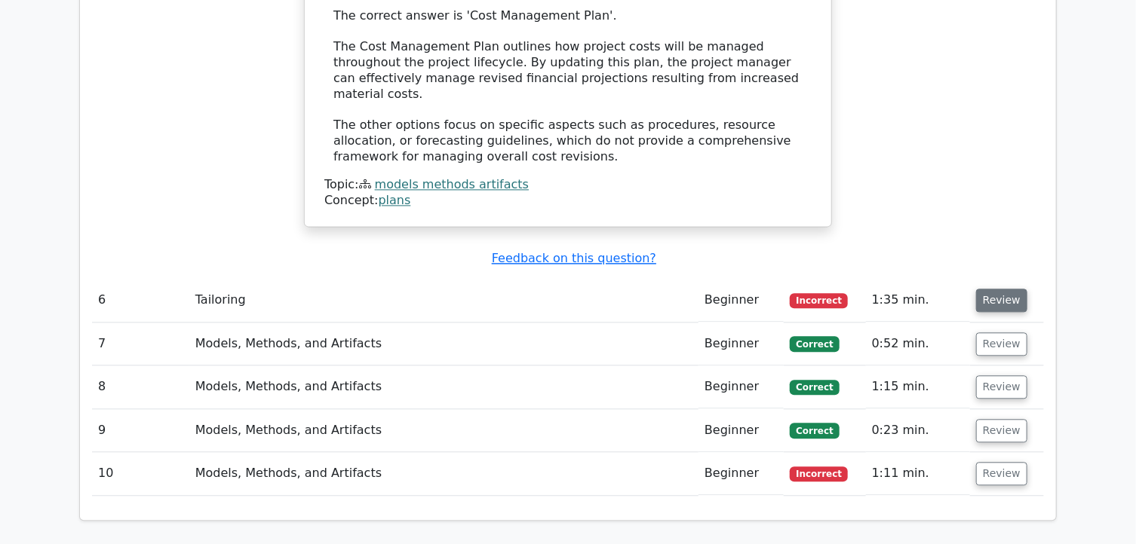
click at [991, 289] on button "Review" at bounding box center [1001, 300] width 51 height 23
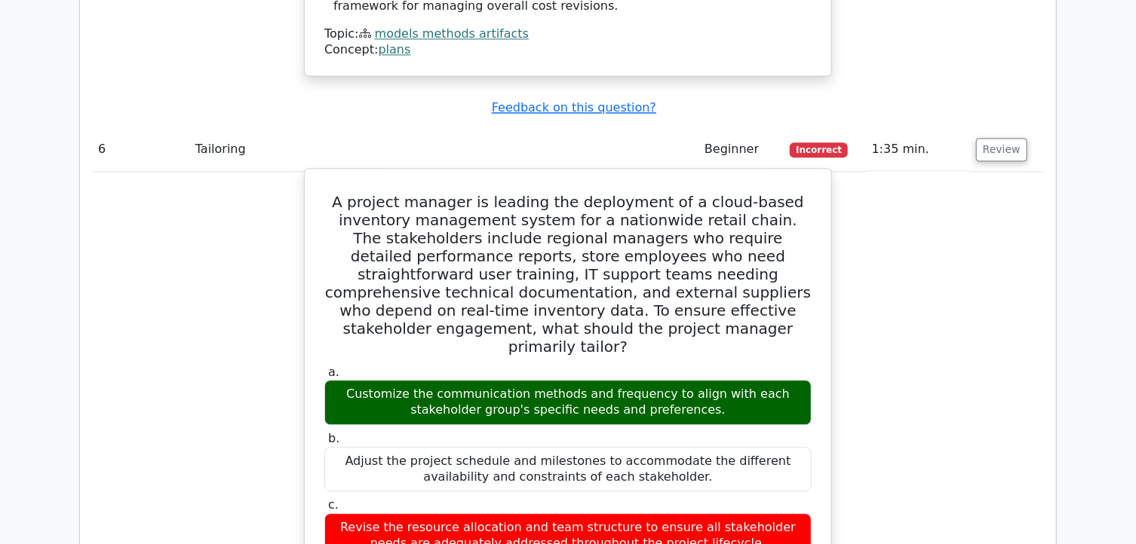
scroll to position [4525, 0]
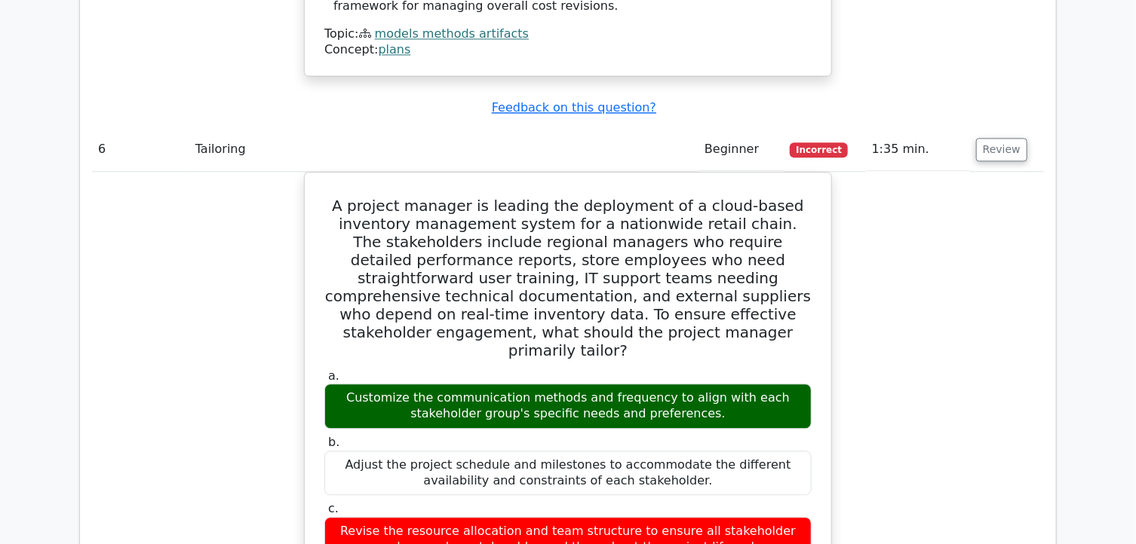
click at [253, 172] on div "A project manager is leading the deployment of a cloud-based inventory manageme…" at bounding box center [568, 554] width 952 height 764
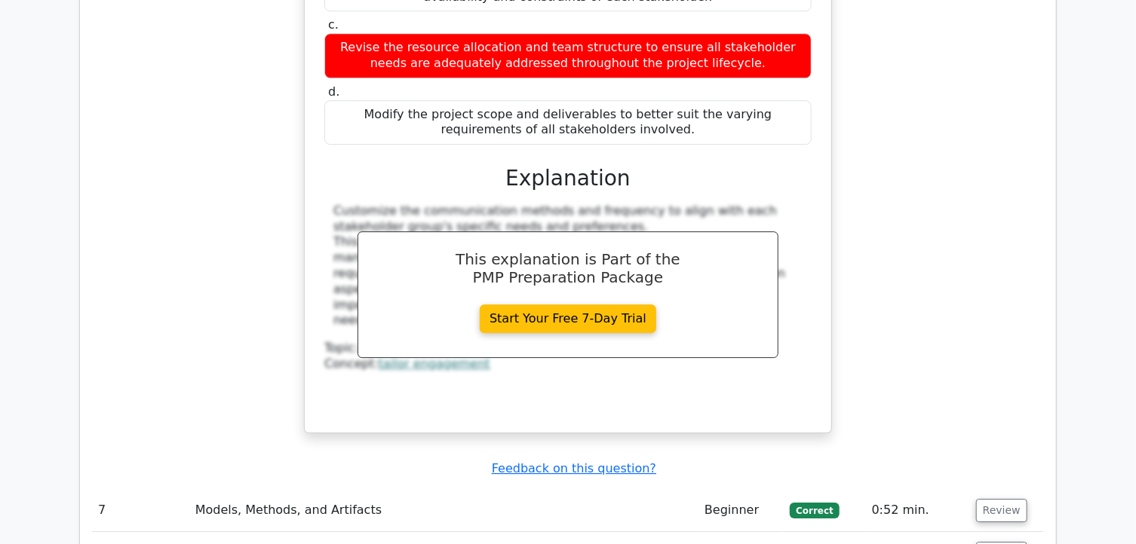
scroll to position [5053, 0]
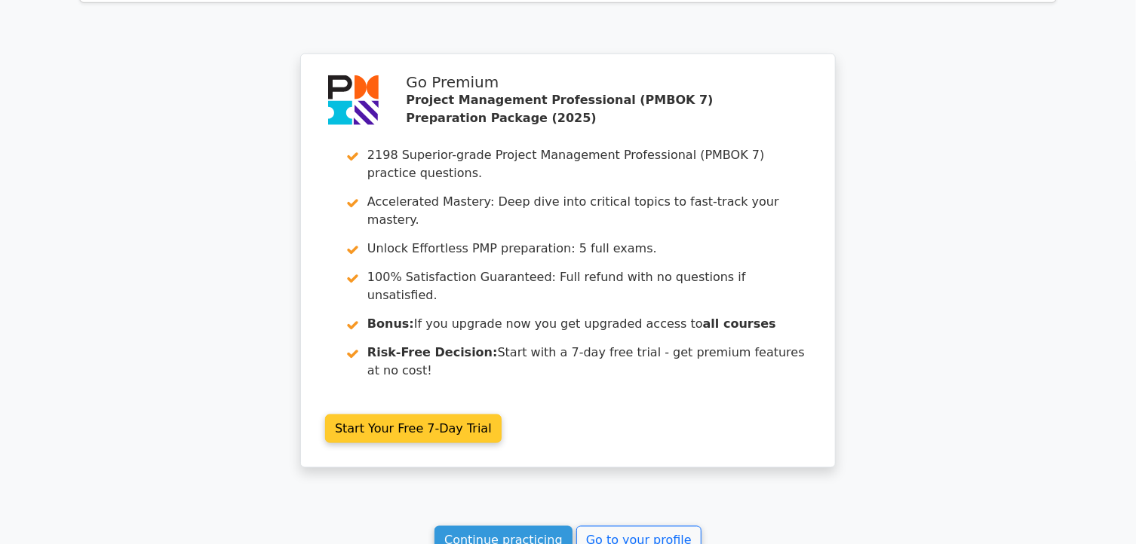
scroll to position [6365, 0]
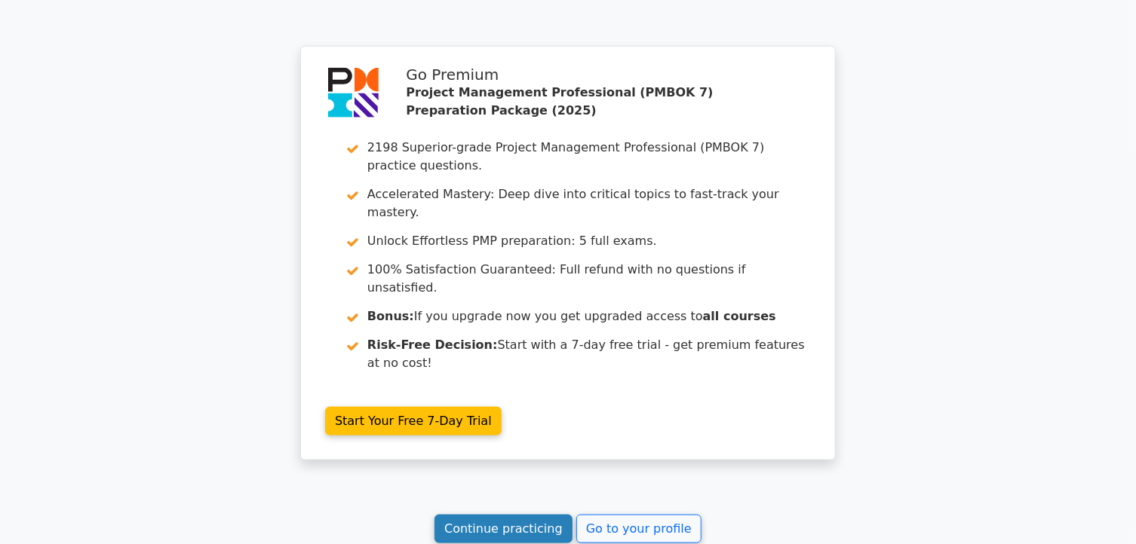
click at [549, 515] on link "Continue practicing" at bounding box center [503, 529] width 138 height 29
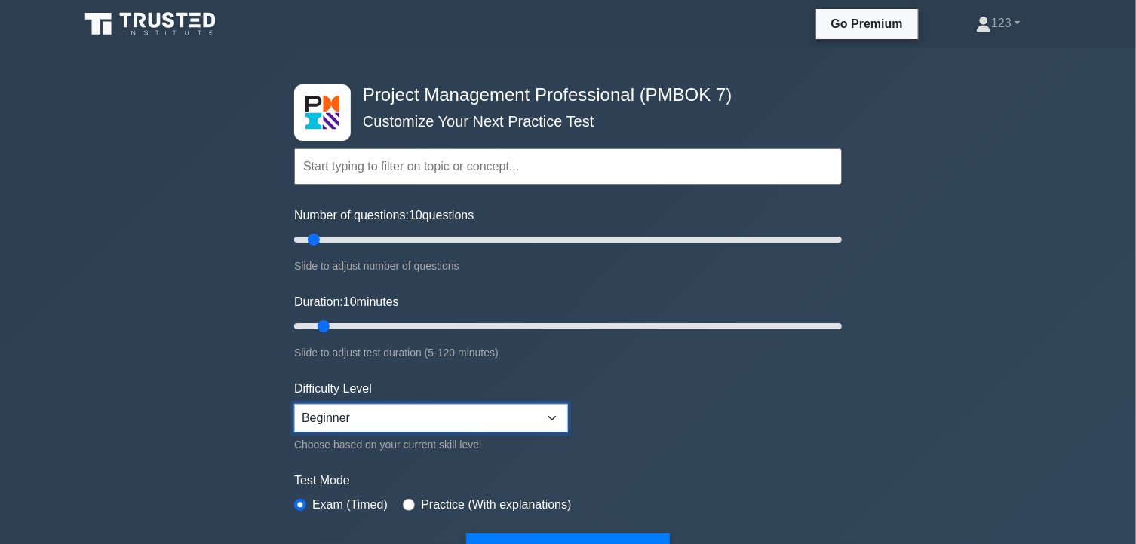
click at [452, 422] on select "Beginner Intermediate Expert" at bounding box center [431, 418] width 274 height 29
click at [685, 372] on form "Topics The Standard for Project Management: A System for Value Delivery The Sta…" at bounding box center [567, 336] width 547 height 466
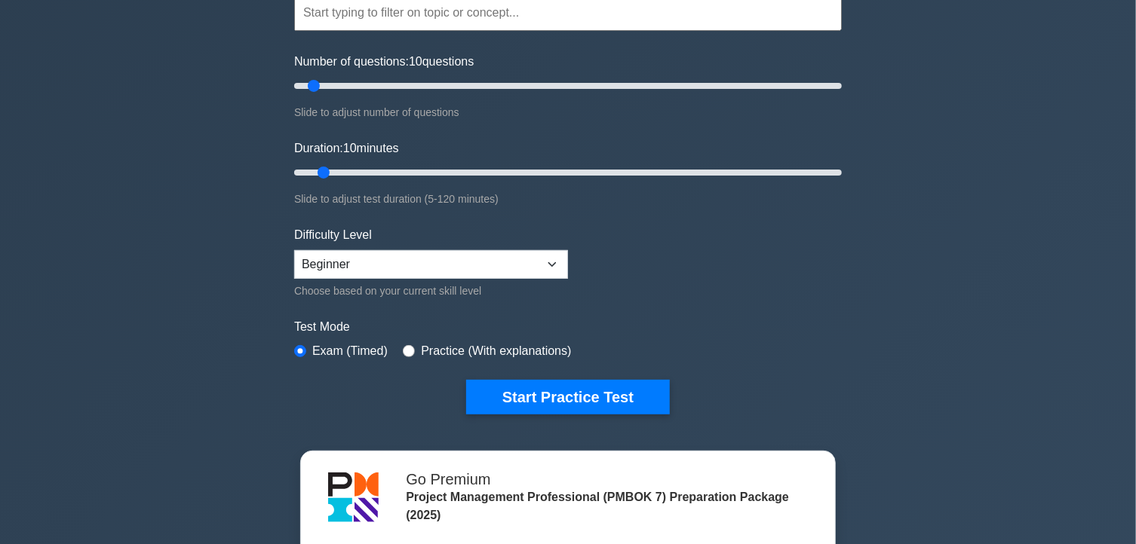
scroll to position [151, 0]
